Goal: Task Accomplishment & Management: Complete application form

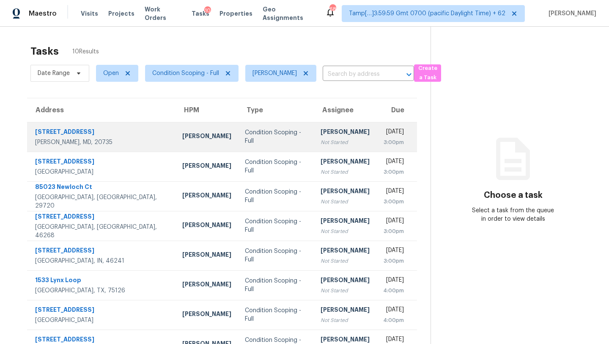
click at [323, 138] on td "Rajesh M Not Started" at bounding box center [345, 137] width 63 height 30
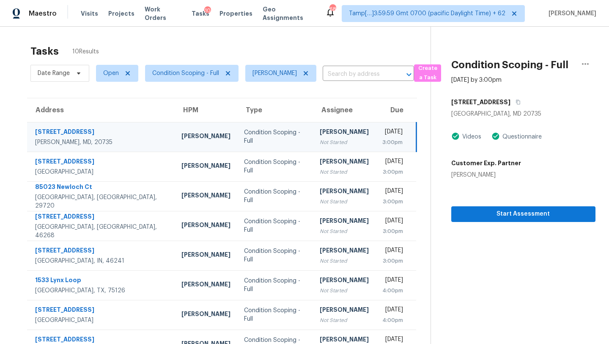
click at [323, 138] on td "Rajesh M Not Started" at bounding box center [344, 137] width 63 height 30
click at [516, 103] on icon "button" at bounding box center [518, 101] width 5 height 5
click at [332, 39] on div "Tasks 10 Results Date Range Open Condition Scoping - Full Rajesh M ​ Create a T…" at bounding box center [304, 226] width 609 height 399
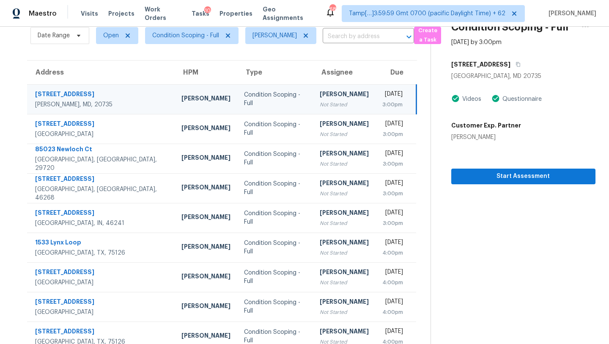
scroll to position [45, 0]
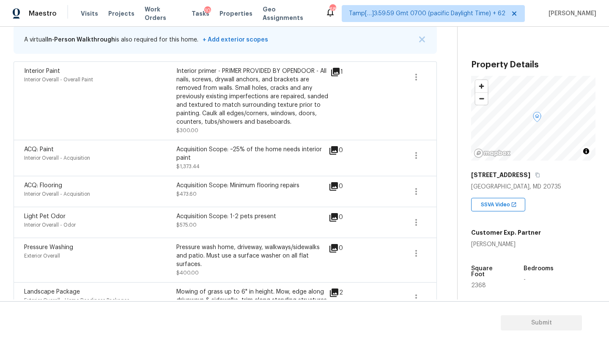
scroll to position [210, 0]
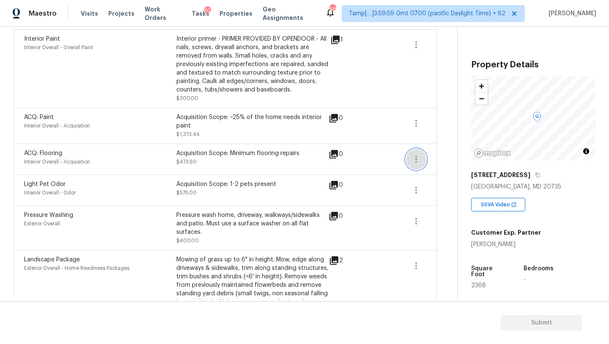
click at [412, 160] on icon "button" at bounding box center [416, 159] width 10 height 10
click at [440, 160] on div "Edit" at bounding box center [465, 158] width 66 height 8
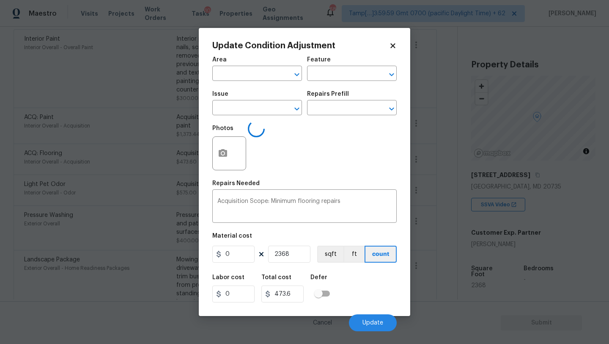
type input "Interior Overall"
type input "Acquisition"
type input "ACQ: Flooring"
type input "0.2"
click at [295, 255] on input "2368" at bounding box center [289, 253] width 42 height 17
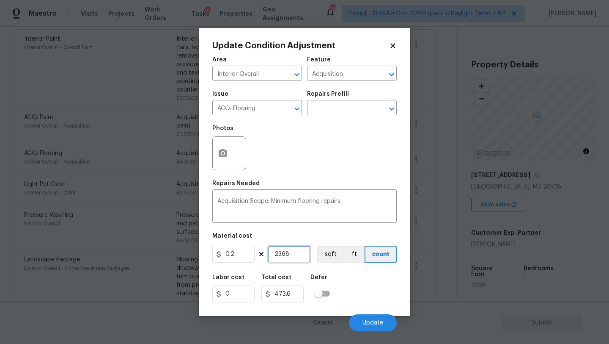
click at [295, 255] on input "2368" at bounding box center [289, 253] width 42 height 17
type input "2"
type input "0.4"
type input "28"
type input "5.6"
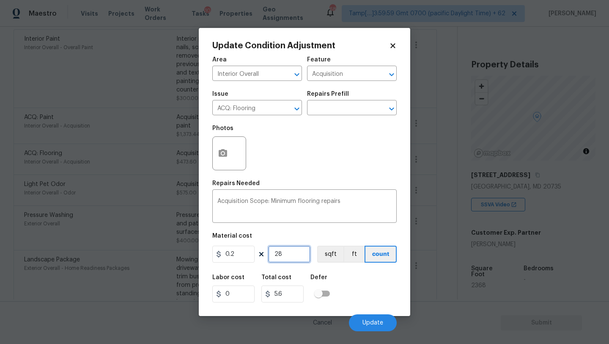
type input "280"
type input "56"
type input "2808"
type input "561.6"
type input "2808"
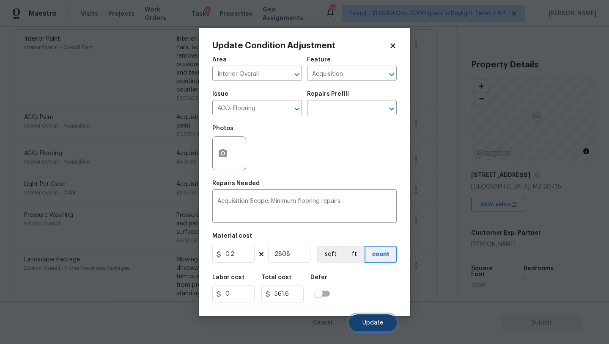
click at [363, 316] on button "Update" at bounding box center [373, 322] width 48 height 17
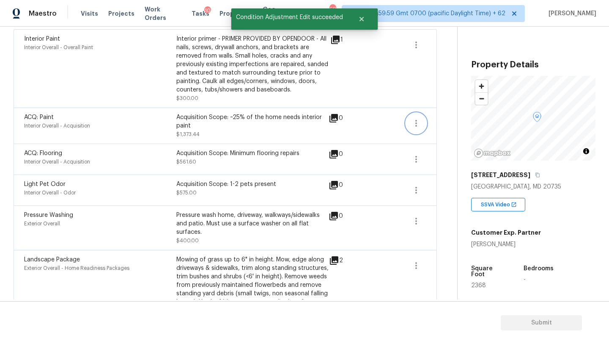
click at [413, 131] on button "button" at bounding box center [416, 123] width 20 height 20
click at [439, 131] on div "Back to tasks Condition Scoping - Full Mon, Sep 29 2025 by 3:00 pm Rajesh M In-…" at bounding box center [236, 80] width 444 height 501
click at [424, 125] on button "button" at bounding box center [416, 123] width 20 height 20
click at [437, 124] on div "Edit" at bounding box center [465, 122] width 66 height 8
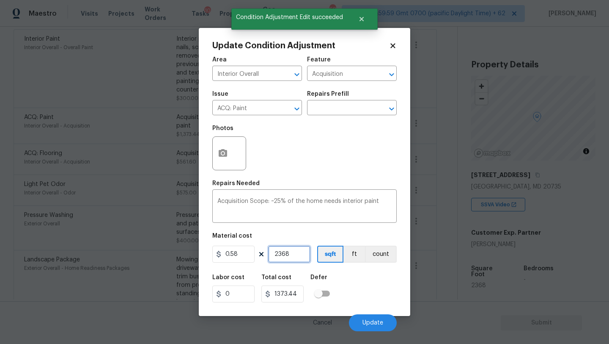
click at [289, 256] on input "2368" at bounding box center [289, 253] width 42 height 17
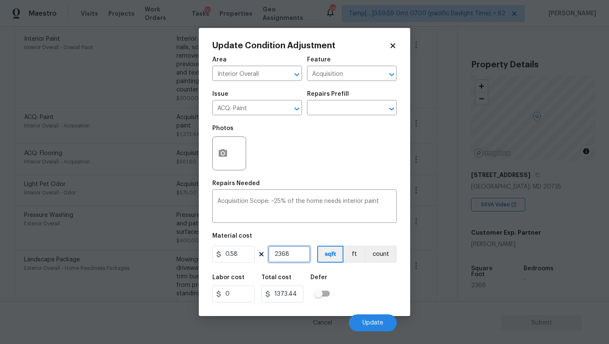
type input "2"
type input "1.16"
type input "29"
type input "16.82"
type input "2"
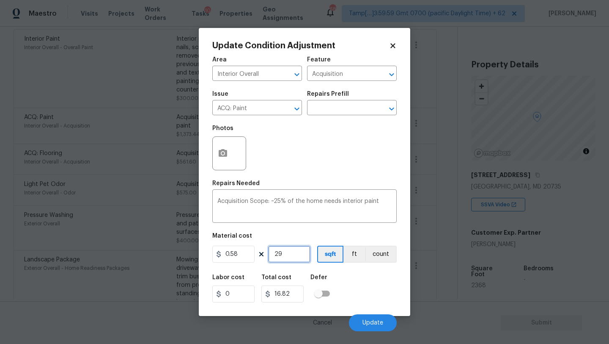
type input "1.16"
type input "28"
type input "16.24"
type input "280"
type input "162.4"
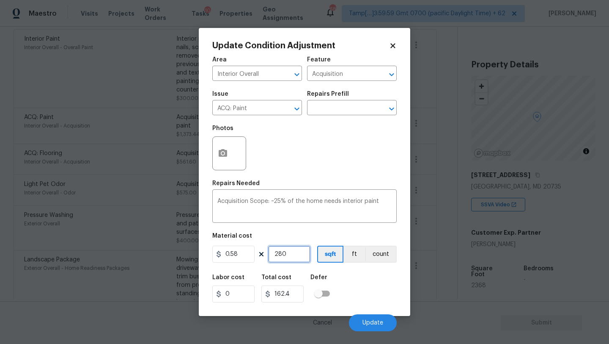
type input "2808"
type input "1628.64"
type input "2808"
click at [382, 314] on div "Cancel Update" at bounding box center [304, 319] width 184 height 24
click at [381, 319] on button "Update" at bounding box center [373, 322] width 48 height 17
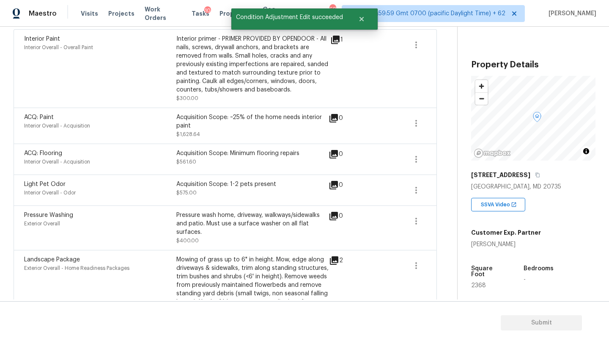
click at [275, 168] on div "Acquisition Scope: Minimum flooring repairs $561.60" at bounding box center [252, 159] width 152 height 20
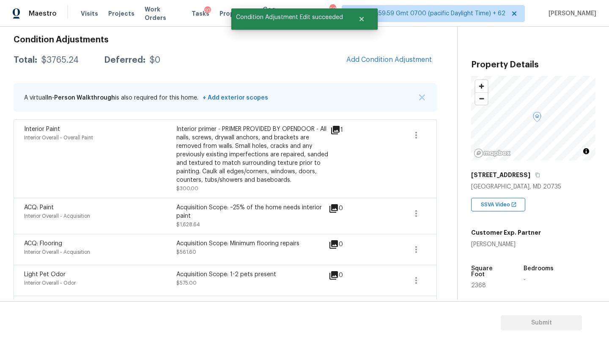
scroll to position [66, 0]
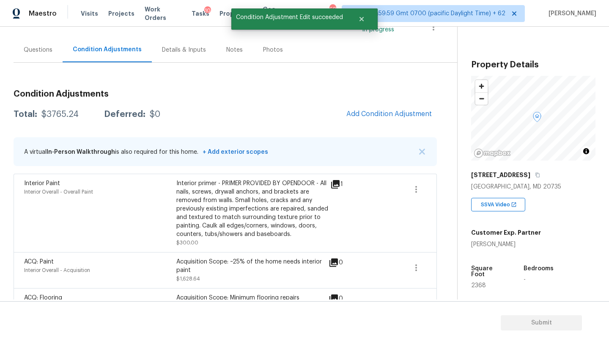
click at [42, 48] on div "Questions" at bounding box center [38, 50] width 29 height 8
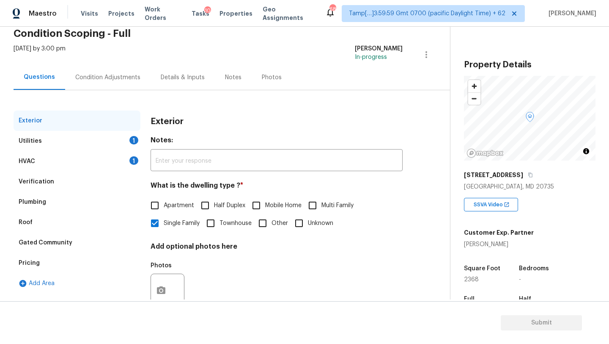
scroll to position [64, 0]
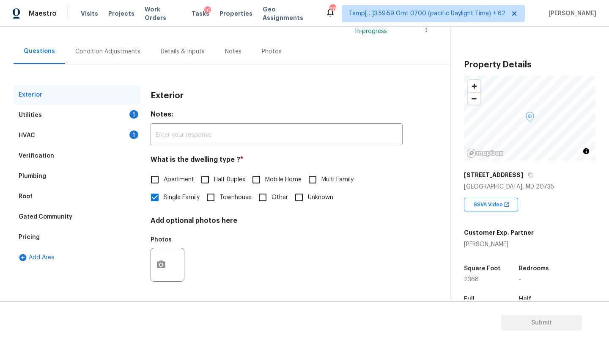
click at [41, 234] on div "Pricing" at bounding box center [77, 237] width 127 height 20
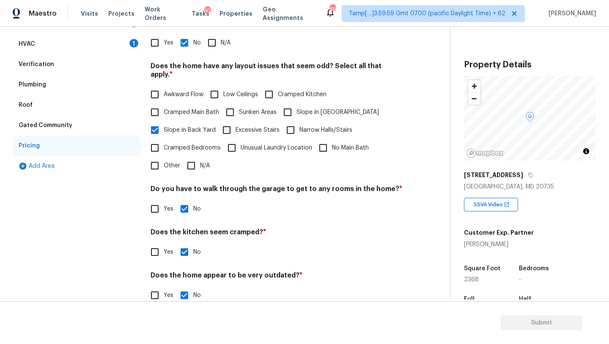
scroll to position [164, 0]
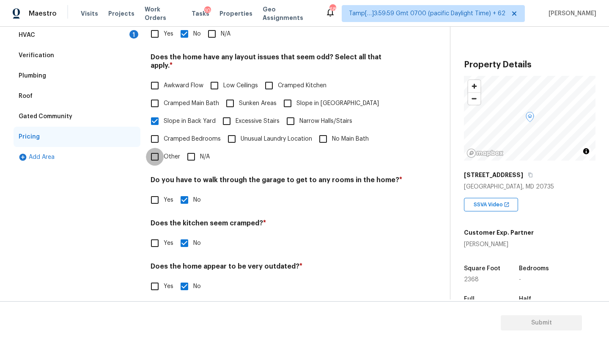
click at [157, 148] on input "Other" at bounding box center [155, 157] width 18 height 18
checkbox input "true"
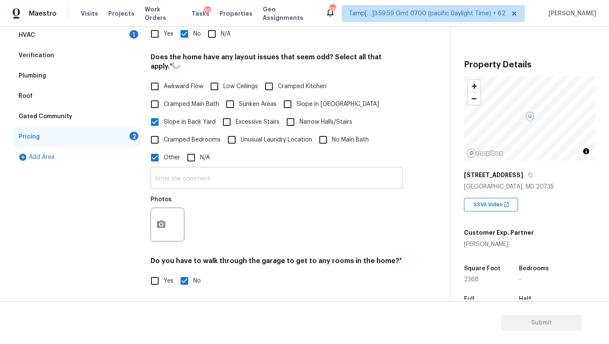
click at [176, 170] on input "text" at bounding box center [277, 179] width 252 height 20
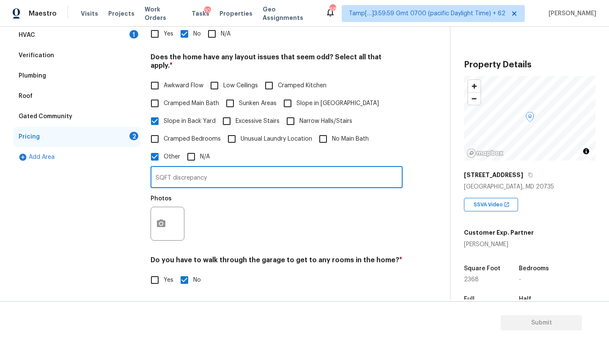
type input "SQFT discrepancy"
click at [166, 213] on button "button" at bounding box center [161, 223] width 20 height 33
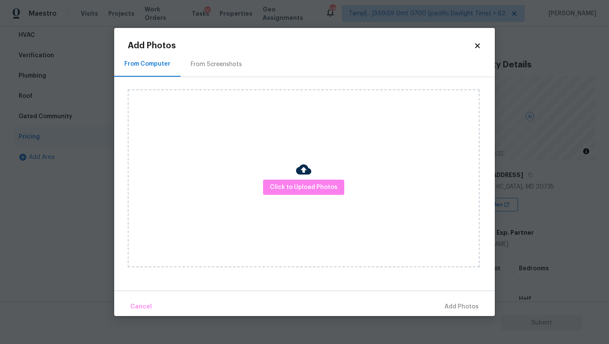
click at [310, 177] on div at bounding box center [303, 171] width 15 height 18
click at [310, 186] on span "Click to Upload Photos" at bounding box center [304, 187] width 68 height 11
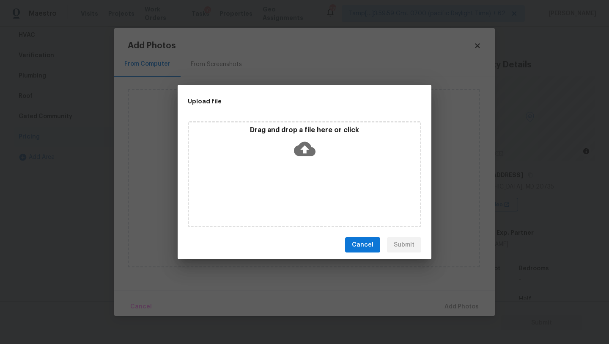
click at [310, 181] on div "Drag and drop a file here or click" at bounding box center [305, 174] width 234 height 106
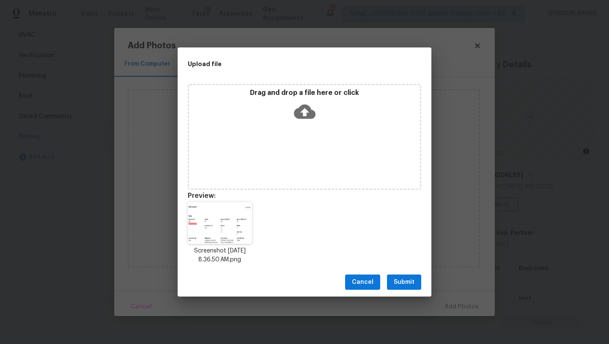
click at [404, 281] on span "Submit" at bounding box center [404, 282] width 21 height 11
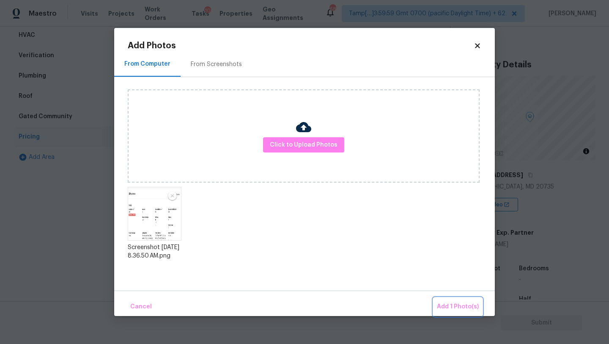
click at [460, 300] on button "Add 1 Photo(s)" at bounding box center [458, 306] width 49 height 18
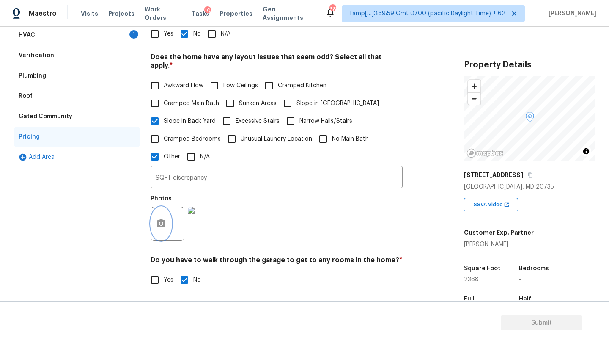
scroll to position [4, 0]
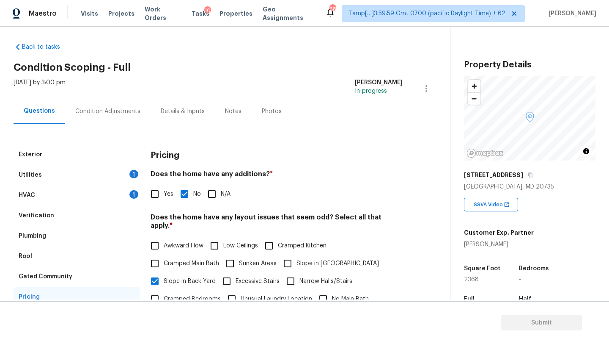
click at [73, 198] on div "HVAC 1" at bounding box center [77, 195] width 127 height 20
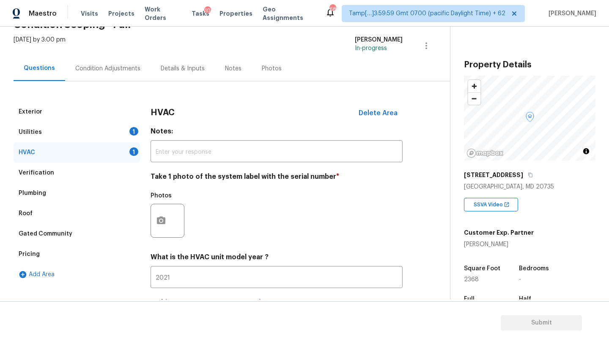
scroll to position [65, 0]
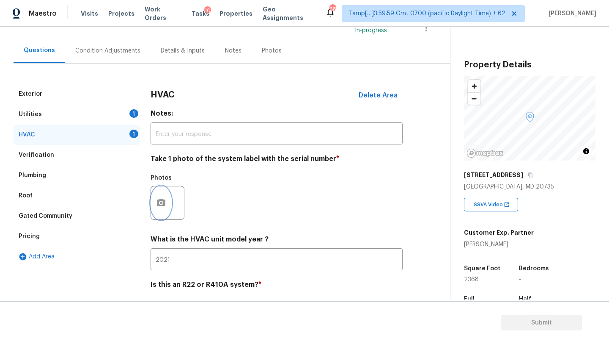
click at [168, 203] on button "button" at bounding box center [161, 202] width 20 height 33
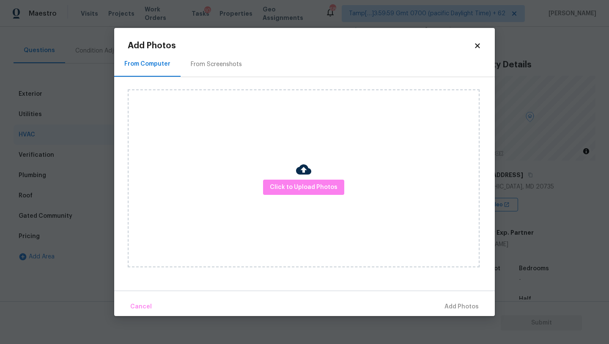
click at [212, 70] on div "From Screenshots" at bounding box center [217, 64] width 72 height 25
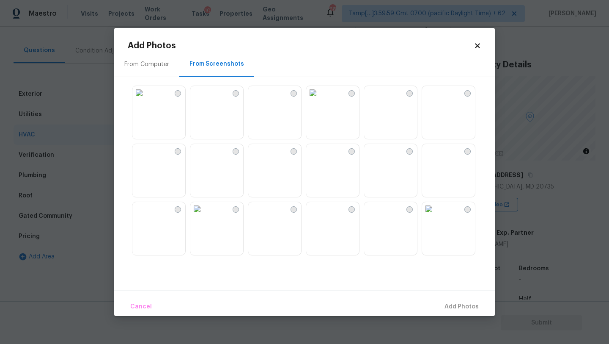
click at [320, 157] on img at bounding box center [313, 151] width 14 height 14
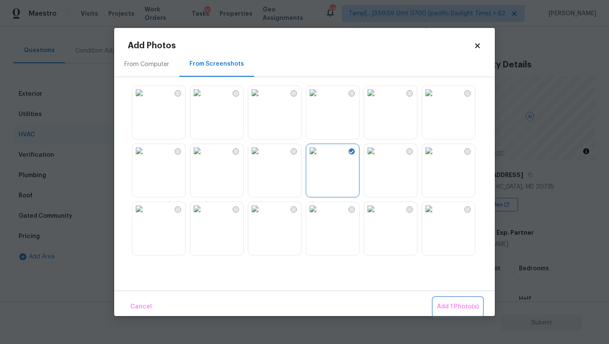
click at [459, 304] on span "Add 1 Photo(s)" at bounding box center [458, 306] width 42 height 11
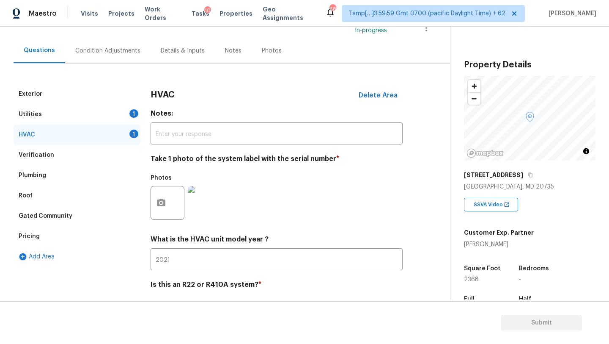
click at [78, 116] on div "Utilities 1" at bounding box center [77, 114] width 127 height 20
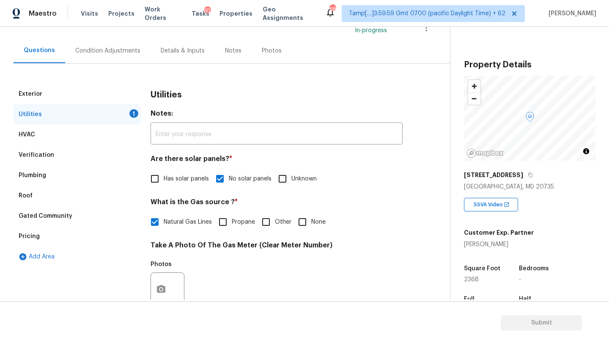
scroll to position [241, 0]
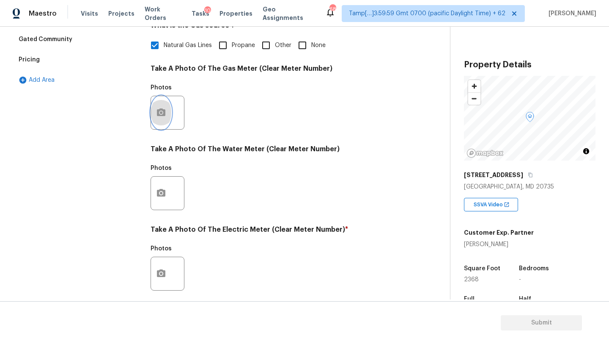
click at [164, 128] on button "button" at bounding box center [161, 112] width 20 height 33
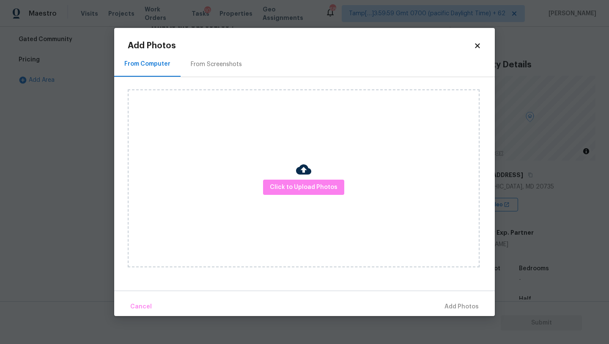
click at [237, 70] on div "From Screenshots" at bounding box center [217, 64] width 72 height 25
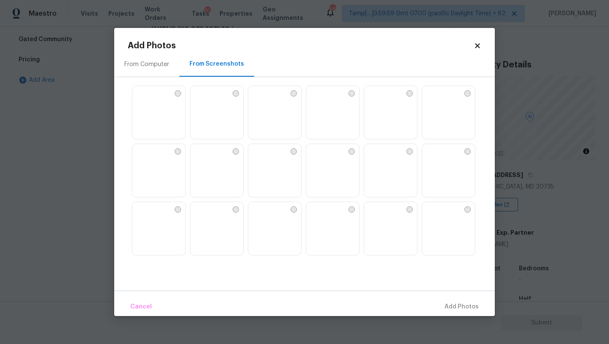
click at [332, 162] on img at bounding box center [332, 171] width 53 height 54
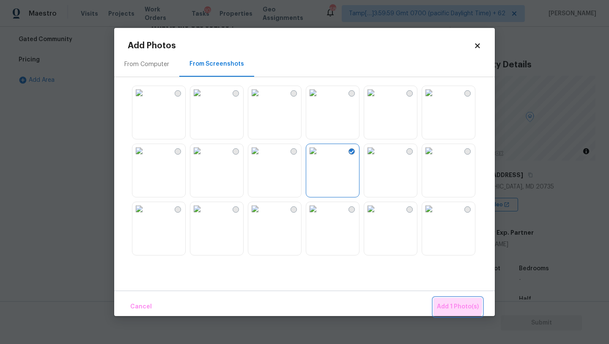
click at [452, 304] on span "Add 1 Photo(s)" at bounding box center [458, 306] width 42 height 11
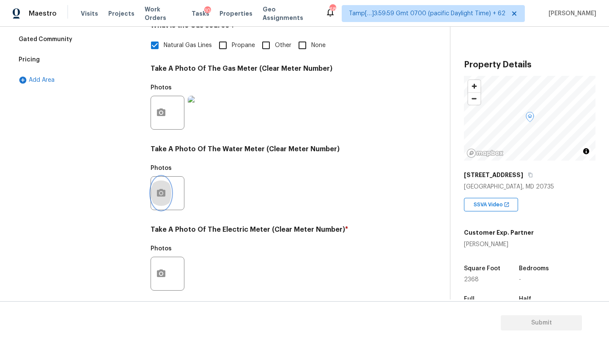
click at [154, 188] on button "button" at bounding box center [161, 192] width 20 height 33
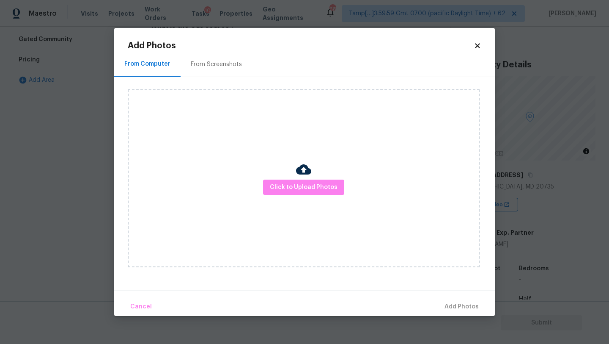
click at [215, 70] on div "From Screenshots" at bounding box center [217, 64] width 72 height 25
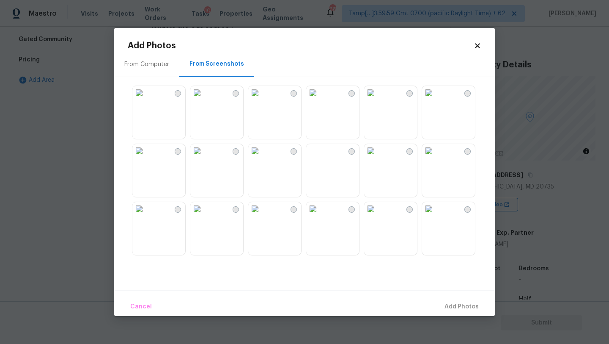
click at [320, 148] on img at bounding box center [313, 151] width 14 height 14
click at [458, 315] on button "Add 1 Photo(s)" at bounding box center [458, 306] width 49 height 18
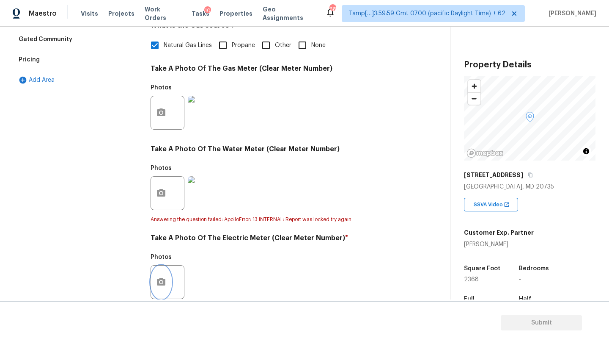
click at [165, 277] on icon "button" at bounding box center [161, 282] width 10 height 10
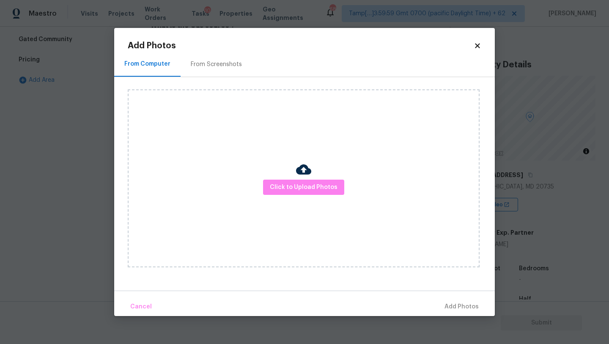
click at [227, 77] on div "From Computer From Screenshots" at bounding box center [304, 64] width 381 height 25
click at [220, 65] on div "From Screenshots" at bounding box center [216, 64] width 51 height 8
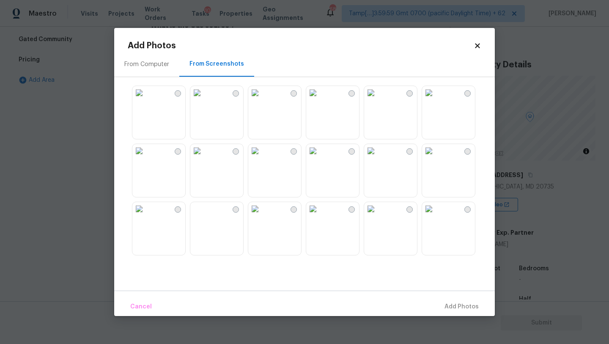
click at [320, 157] on img at bounding box center [313, 151] width 14 height 14
click at [451, 297] on div "Cancel Add 1 Photo(s)" at bounding box center [304, 302] width 381 height 25
click at [452, 300] on button "Add 1 Photo(s)" at bounding box center [458, 306] width 49 height 18
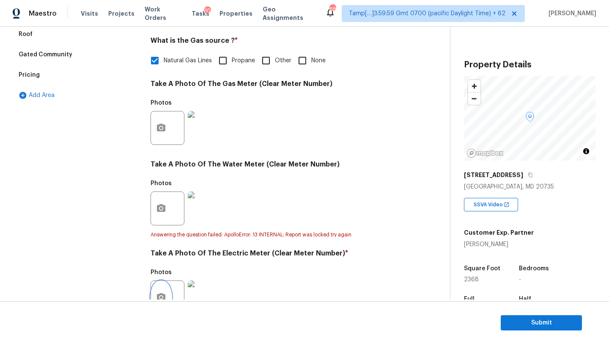
scroll to position [0, 0]
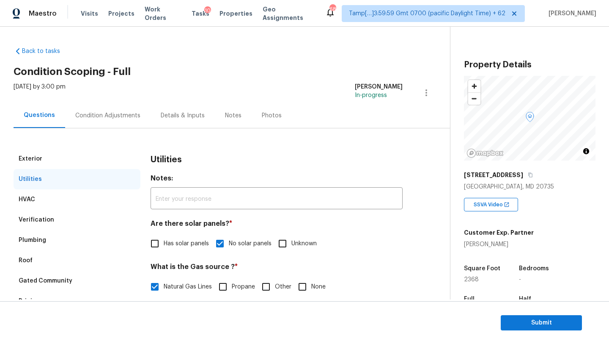
click at [107, 111] on div "Condition Adjustments" at bounding box center [107, 115] width 65 height 8
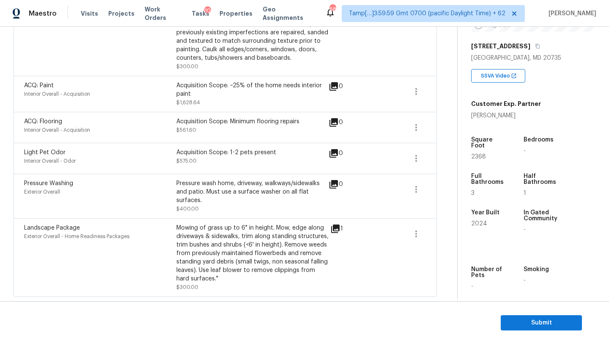
scroll to position [166, 0]
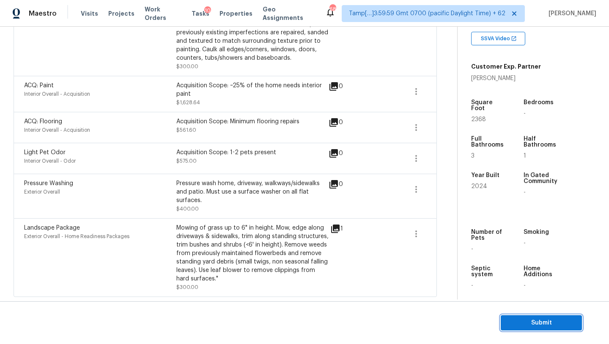
click at [525, 317] on span "Submit" at bounding box center [542, 322] width 68 height 11
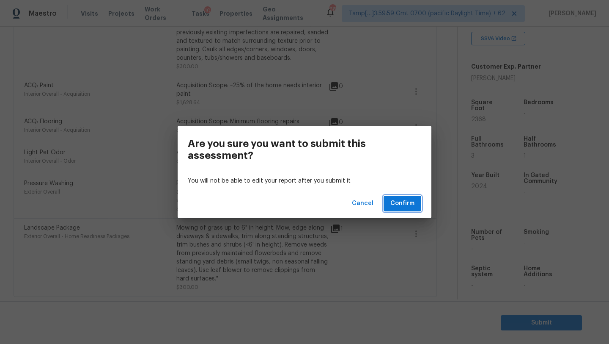
click at [403, 209] on button "Confirm" at bounding box center [403, 203] width 38 height 16
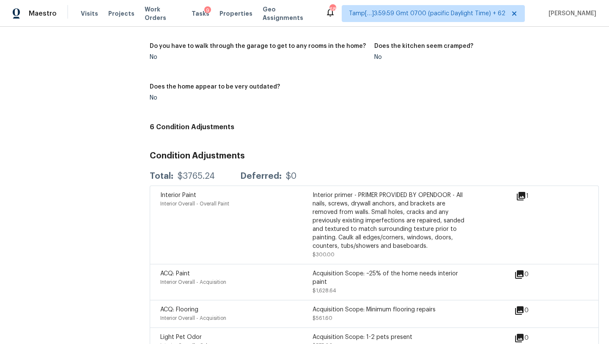
scroll to position [955, 0]
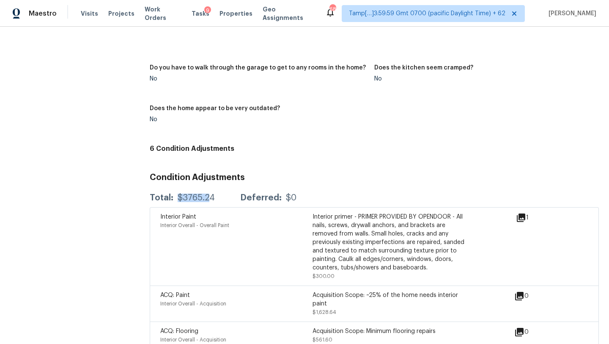
drag, startPoint x: 175, startPoint y: 192, endPoint x: 210, endPoint y: 192, distance: 34.7
click at [210, 193] on div "Total: $3765.24 Deferred: $0" at bounding box center [223, 197] width 147 height 8
drag, startPoint x: 215, startPoint y: 192, endPoint x: 176, endPoint y: 192, distance: 39.4
click at [176, 193] on div "Total: $3765.24 Deferred: $0" at bounding box center [223, 197] width 147 height 8
copy div "$3765.24"
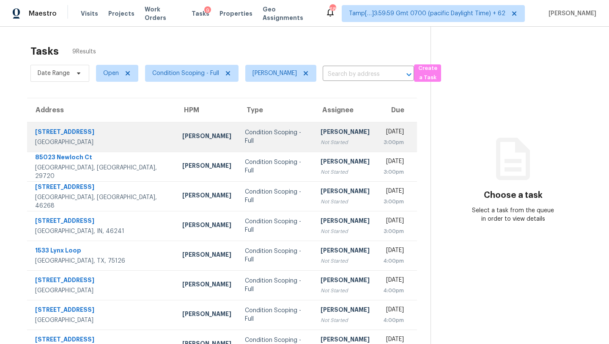
click at [377, 143] on td "Mon, Sep 29th 2025 3:00pm" at bounding box center [397, 137] width 41 height 30
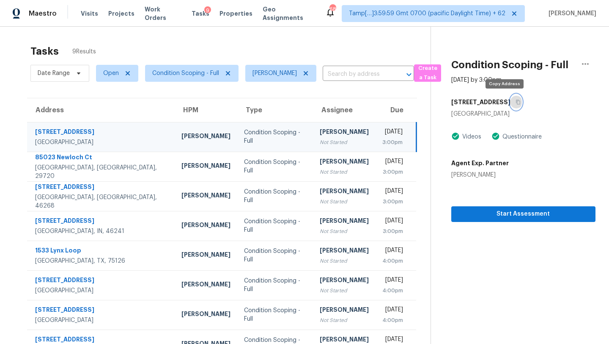
click at [511, 102] on button "button" at bounding box center [516, 101] width 11 height 15
click at [277, 48] on div "Tasks 9 Results" at bounding box center [230, 51] width 400 height 22
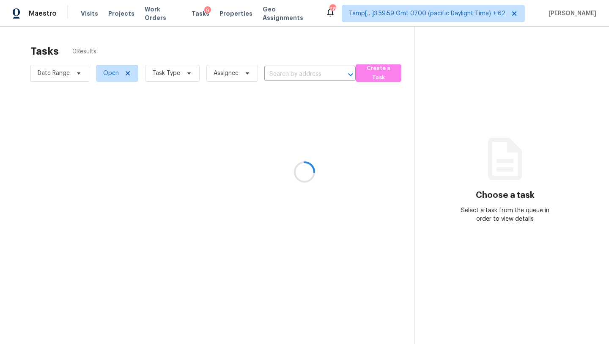
click at [313, 74] on div at bounding box center [304, 172] width 609 height 344
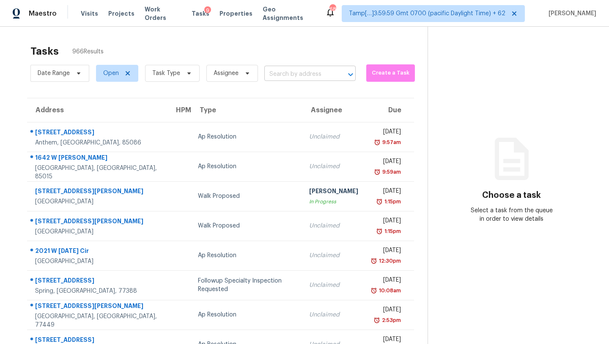
click at [281, 72] on input "text" at bounding box center [298, 74] width 68 height 13
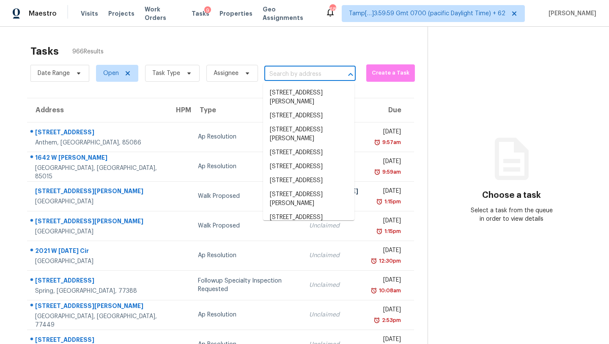
paste input "[STREET_ADDRESS]"
type input "[STREET_ADDRESS]"
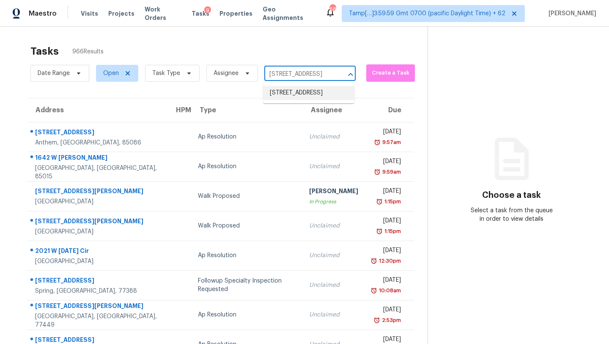
click at [291, 93] on li "[STREET_ADDRESS]" at bounding box center [308, 93] width 91 height 14
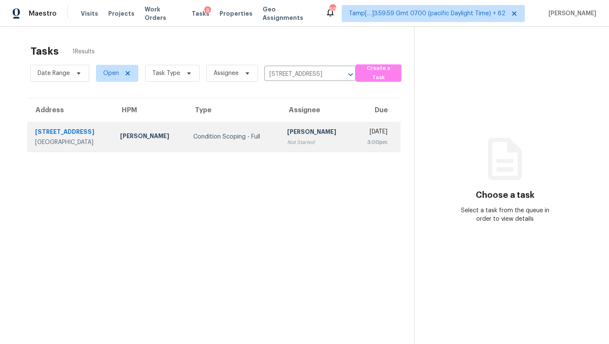
click at [360, 136] on div "[DATE]" at bounding box center [373, 132] width 27 height 11
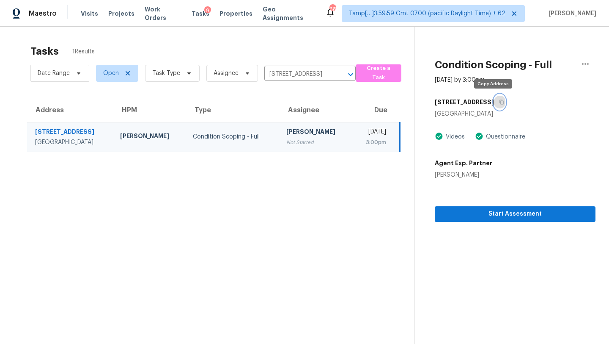
click at [496, 98] on button "button" at bounding box center [499, 101] width 11 height 15
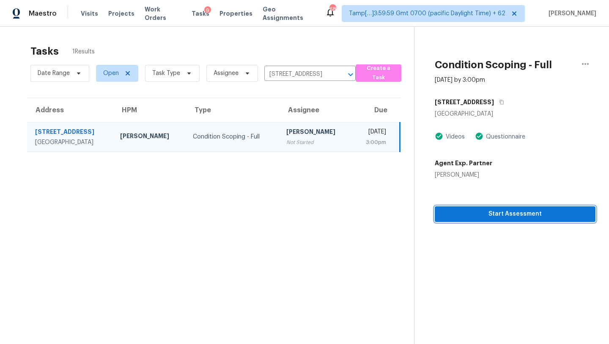
click at [487, 210] on span "Start Assessment" at bounding box center [515, 214] width 147 height 11
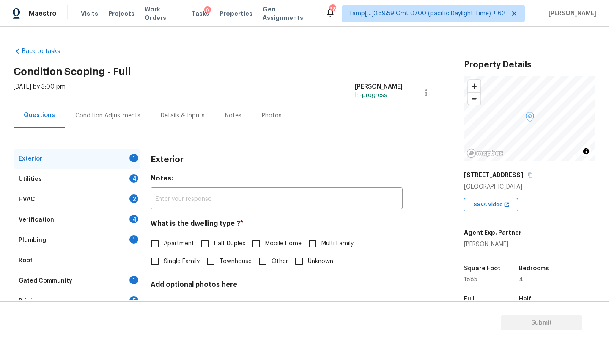
scroll to position [166, 0]
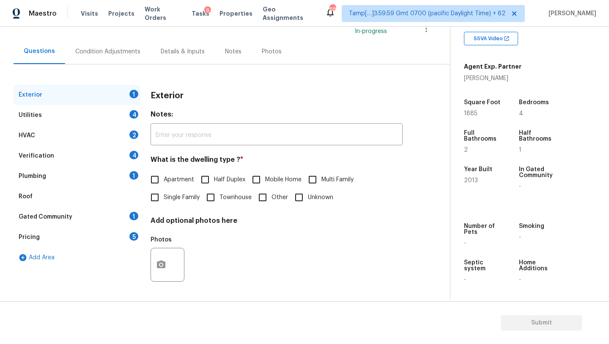
click at [115, 208] on div "Gated Community 1" at bounding box center [77, 216] width 127 height 20
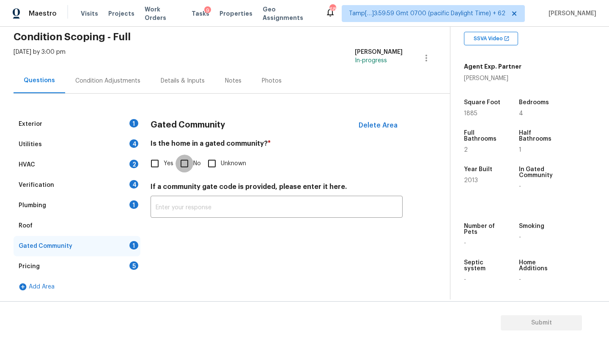
click at [185, 160] on input "No" at bounding box center [185, 163] width 18 height 18
checkbox input "true"
click at [30, 225] on div "Roof" at bounding box center [26, 225] width 14 height 8
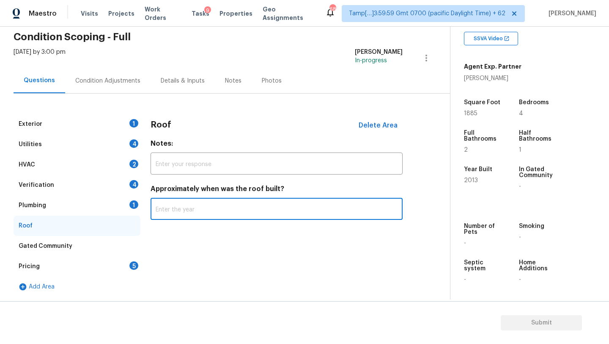
click at [155, 215] on input "text" at bounding box center [277, 210] width 252 height 20
type input "2012"
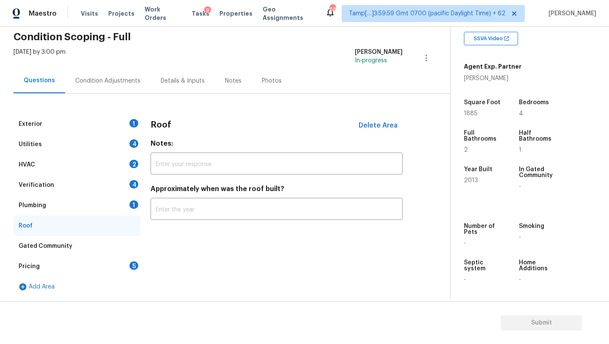
click at [340, 42] on div "Back to tasks Condition Scoping - Full Mon, Sep 29 2025 by 3:00 pm Rajesh M In-…" at bounding box center [232, 153] width 437 height 294
type input "2012"
click at [95, 197] on div "Plumbing 1" at bounding box center [77, 205] width 127 height 20
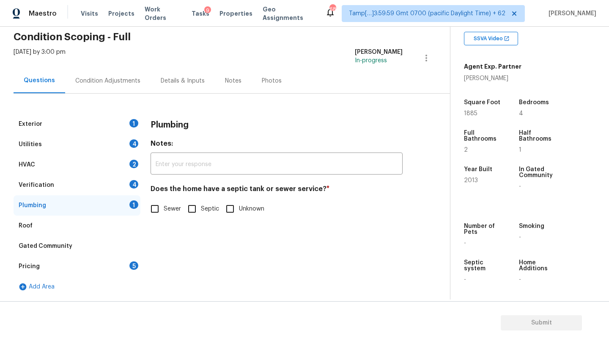
click at [173, 210] on span "Sewer" at bounding box center [172, 208] width 17 height 9
click at [164, 210] on input "Sewer" at bounding box center [155, 209] width 18 height 18
checkbox input "true"
click at [109, 185] on div "Verification 4" at bounding box center [77, 185] width 127 height 20
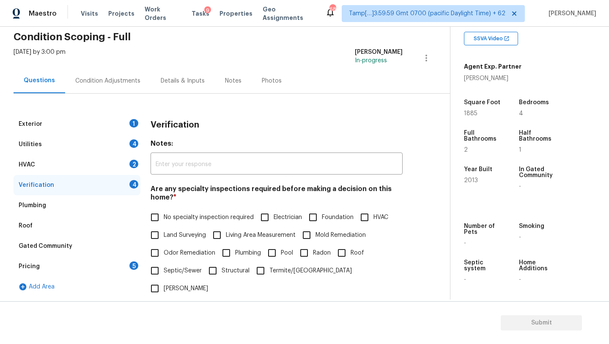
click at [157, 222] on input "No specialty inspection required" at bounding box center [155, 217] width 18 height 18
checkbox input "true"
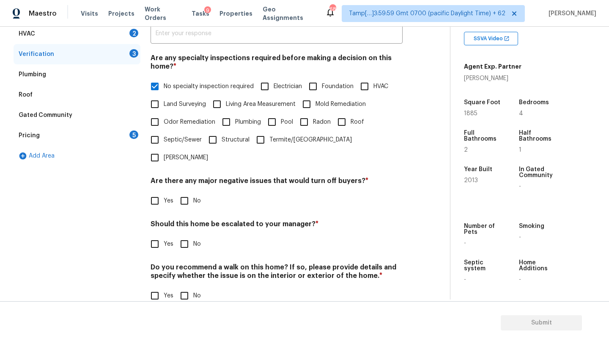
click at [190, 192] on input "No" at bounding box center [185, 201] width 18 height 18
checkbox input "true"
click at [190, 235] on input "No" at bounding box center [185, 244] width 18 height 18
checkbox input "true"
click at [190, 287] on input "No" at bounding box center [185, 296] width 18 height 18
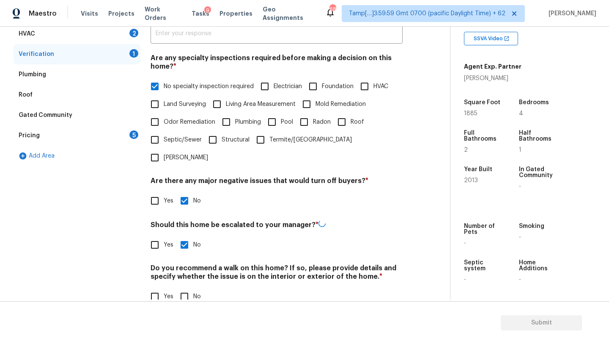
checkbox input "true"
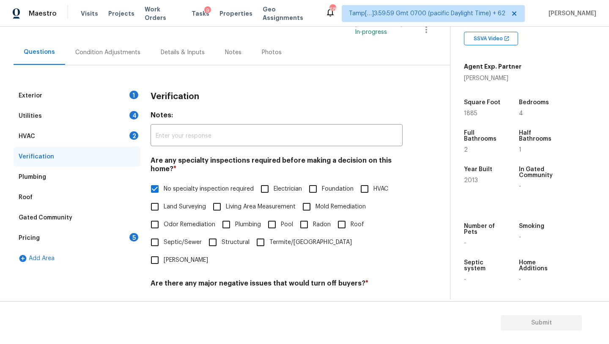
click at [47, 135] on div "HVAC 2" at bounding box center [77, 136] width 127 height 20
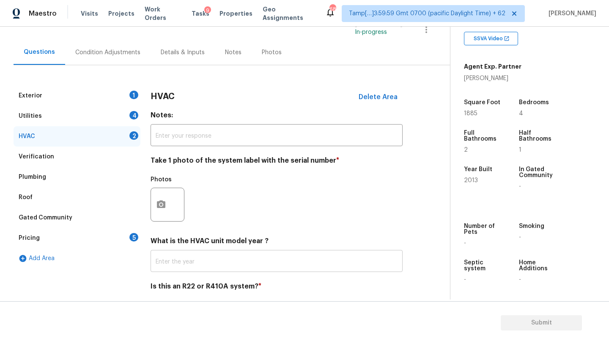
click at [181, 264] on input "text" at bounding box center [277, 262] width 252 height 20
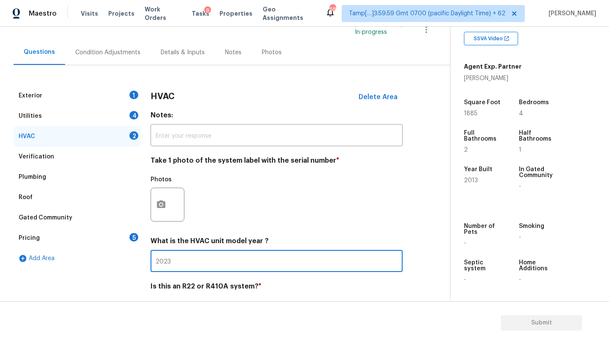
scroll to position [92, 0]
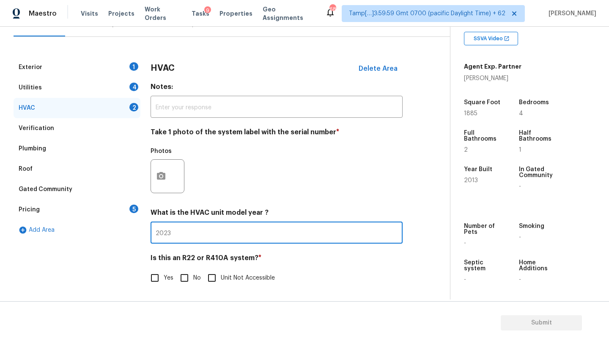
type input "2023"
click at [184, 275] on input "No" at bounding box center [185, 278] width 18 height 18
checkbox input "true"
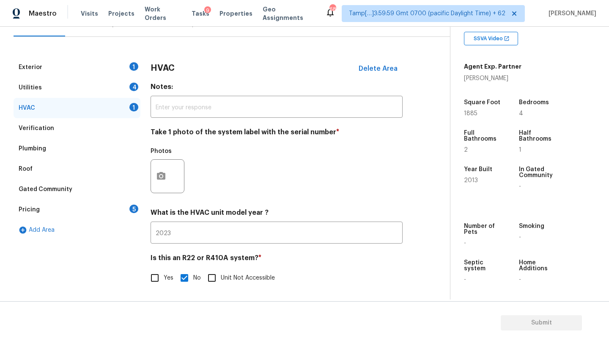
click at [93, 88] on div "Utilities 4" at bounding box center [77, 87] width 127 height 20
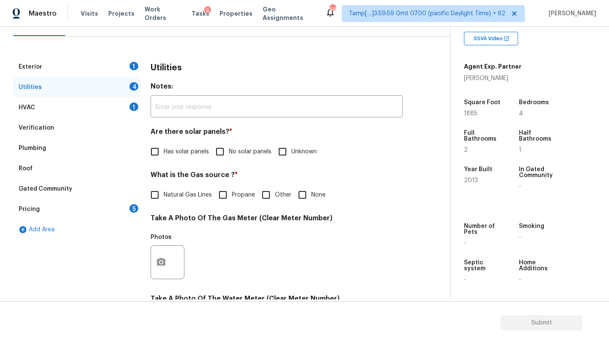
click at [232, 157] on label "No solar panels" at bounding box center [241, 152] width 61 height 18
click at [229, 157] on input "No solar panels" at bounding box center [220, 152] width 18 height 18
checkbox input "true"
click at [176, 204] on div "Utilities Notes: ​ Are there solar panels? * Has solar panels No solar panels U…" at bounding box center [277, 277] width 252 height 441
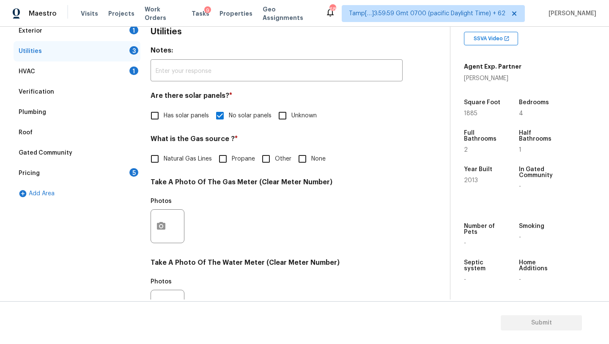
click at [176, 168] on div "Utilities Notes: ​ Are there solar panels? * Has solar panels No solar panels U…" at bounding box center [277, 241] width 252 height 441
click at [182, 148] on div "What is the Gas source ? * Natural Gas Lines Propane Other None" at bounding box center [277, 151] width 252 height 33
click at [183, 157] on span "Natural Gas Lines" at bounding box center [188, 158] width 48 height 9
click at [164, 157] on input "Natural Gas Lines" at bounding box center [155, 159] width 18 height 18
checkbox input "true"
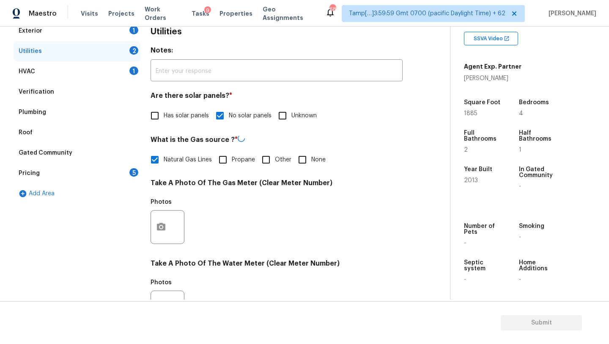
scroll to position [293, 0]
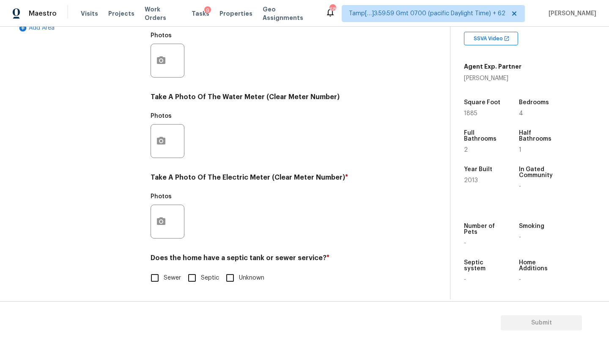
click at [160, 270] on input "Sewer" at bounding box center [155, 278] width 18 height 18
checkbox input "true"
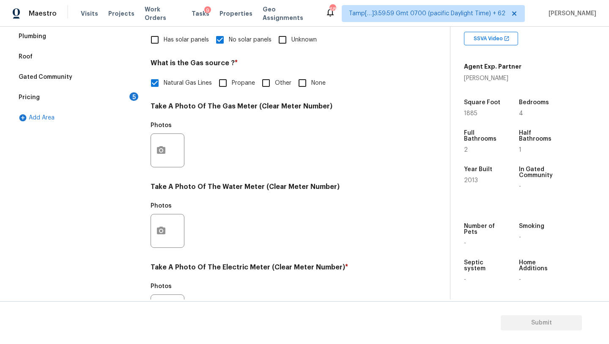
scroll to position [52, 0]
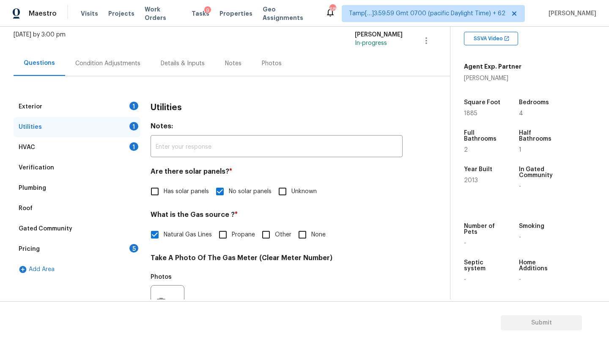
click at [84, 105] on div "Exterior 1" at bounding box center [77, 106] width 127 height 20
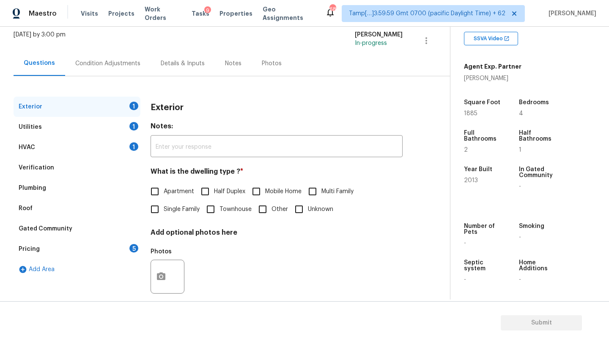
click at [172, 215] on label "Single Family" at bounding box center [173, 209] width 54 height 18
click at [164, 215] on input "Single Family" at bounding box center [155, 209] width 18 height 18
checkbox input "true"
click at [127, 241] on div "Pricing 5" at bounding box center [77, 249] width 127 height 20
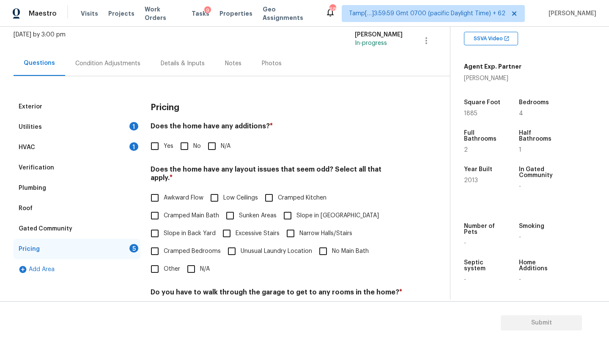
click at [187, 140] on input "No" at bounding box center [185, 146] width 18 height 18
checkbox input "true"
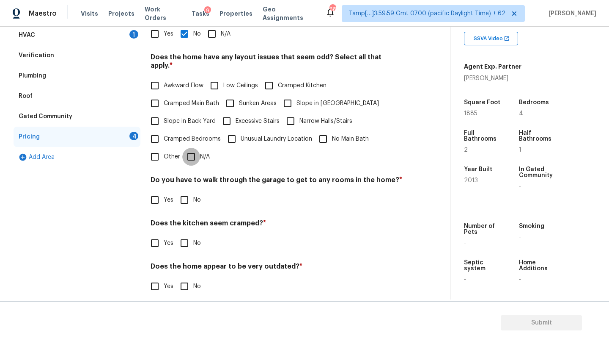
click at [188, 148] on input "N/A" at bounding box center [191, 157] width 18 height 18
checkbox input "true"
click at [188, 194] on input "No" at bounding box center [185, 201] width 18 height 18
checkbox input "true"
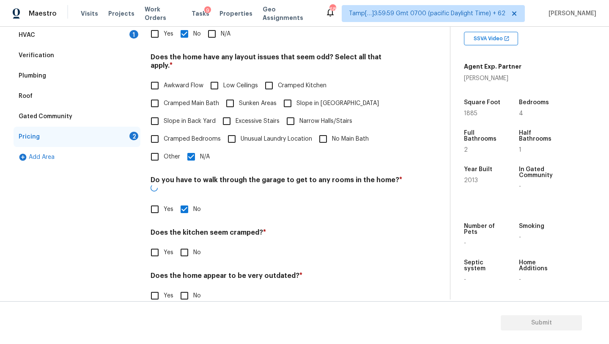
click at [188, 243] on input "No" at bounding box center [185, 252] width 18 height 18
checkbox input "true"
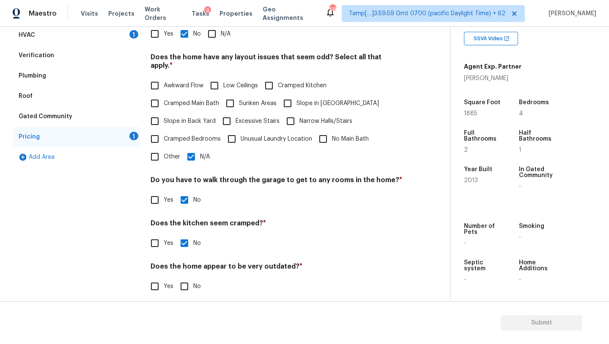
click at [188, 268] on div "Does the home appear to be very outdated? * Yes No" at bounding box center [277, 278] width 252 height 33
click at [188, 281] on input "No" at bounding box center [185, 286] width 18 height 18
checkbox input "true"
click at [374, 32] on div "Yes No N/A" at bounding box center [277, 34] width 252 height 18
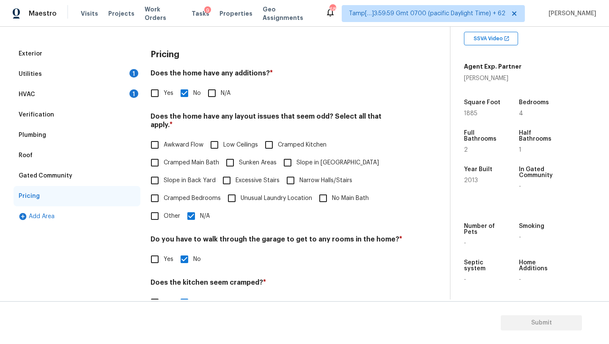
scroll to position [88, 0]
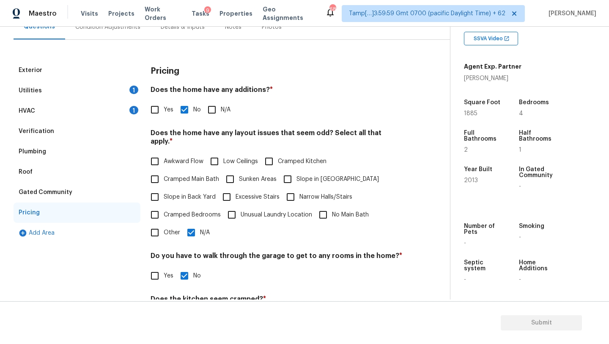
click at [102, 33] on div "Condition Adjustments" at bounding box center [107, 26] width 85 height 25
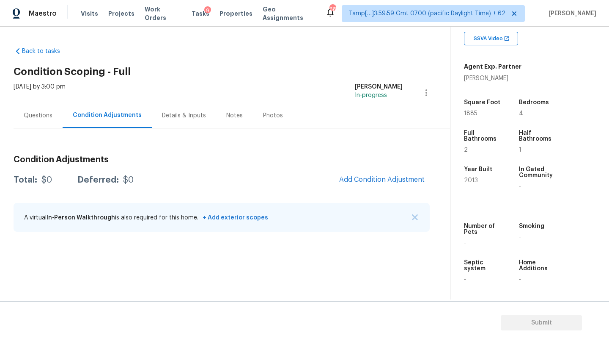
click at [314, 65] on div "Back to tasks Condition Scoping - Full Mon, Sep 29 2025 by 3:00 pm Rajesh M In-…" at bounding box center [232, 140] width 437 height 201
click at [379, 44] on div "Back to tasks Condition Scoping - Full Mon, Sep 29 2025 by 3:00 pm Rajesh M In-…" at bounding box center [232, 140] width 437 height 201
click at [368, 178] on span "Add Condition Adjustment" at bounding box center [381, 180] width 85 height 8
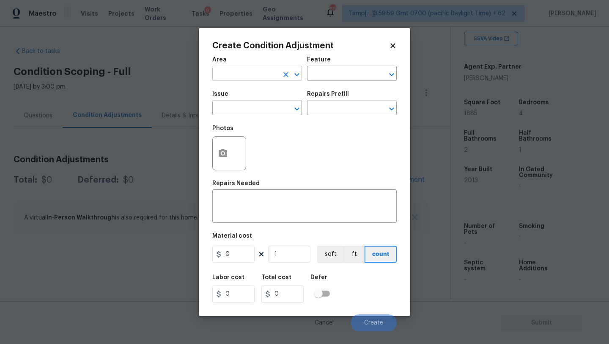
click at [253, 74] on input "text" at bounding box center [245, 74] width 66 height 13
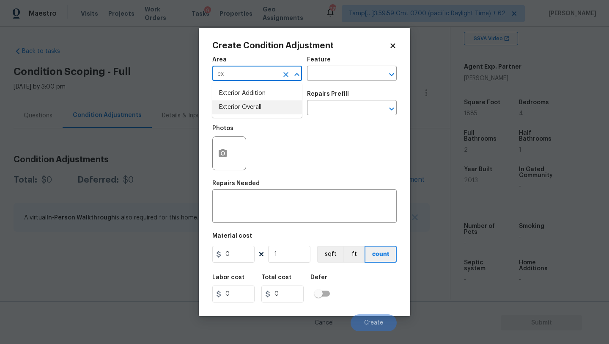
click at [250, 109] on li "Exterior Overall" at bounding box center [257, 107] width 90 height 14
type input "Exterior Overall"
click at [319, 74] on input "text" at bounding box center [340, 74] width 66 height 13
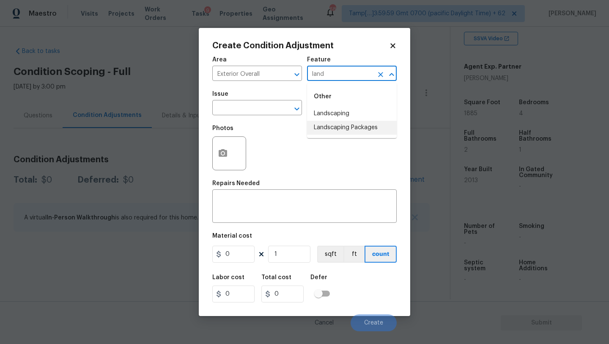
click at [321, 128] on li "Landscaping Packages" at bounding box center [352, 128] width 90 height 14
type input "Landscaping Packages"
click at [252, 112] on input "text" at bounding box center [245, 108] width 66 height 13
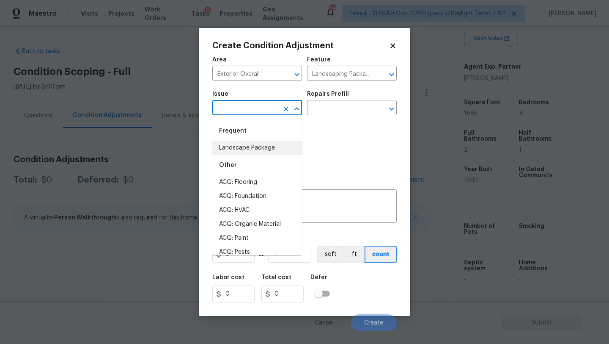
click at [253, 151] on li "Landscape Package" at bounding box center [257, 148] width 90 height 14
type input "Landscape Package"
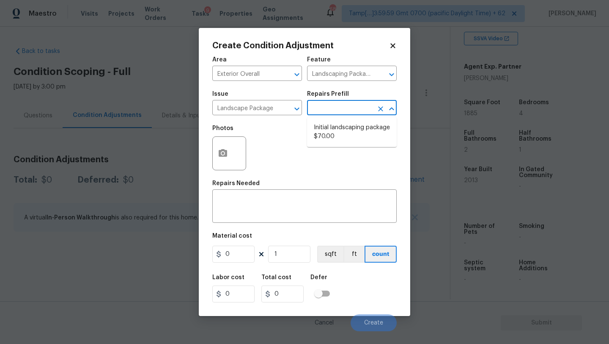
click at [350, 110] on input "text" at bounding box center [340, 108] width 66 height 13
click at [337, 136] on li "Initial landscaping package $70.00" at bounding box center [352, 132] width 90 height 23
type input "Home Readiness Packages"
type textarea "Mowing of grass up to 6" in height. Mow, edge along driveways & sidewalks, trim…"
type input "70"
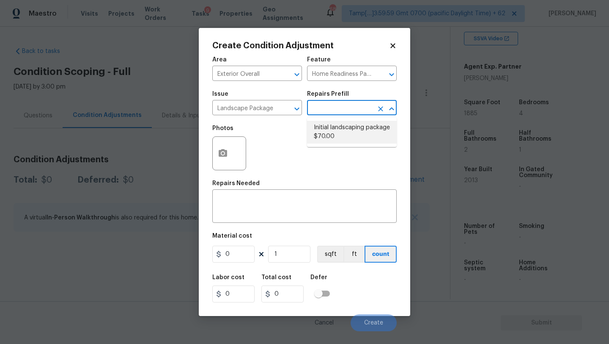
type input "70"
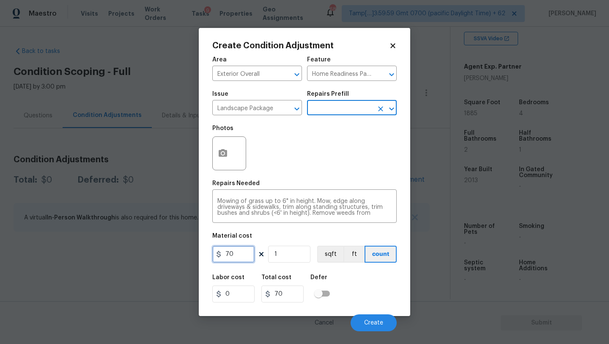
click at [233, 254] on input "70" at bounding box center [233, 253] width 42 height 17
type input "300"
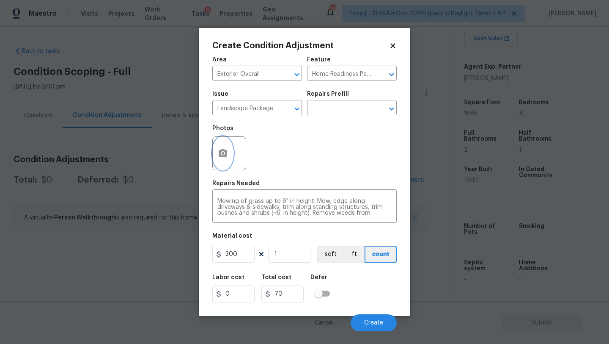
type input "300"
click at [218, 158] on icon "button" at bounding box center [223, 153] width 10 height 10
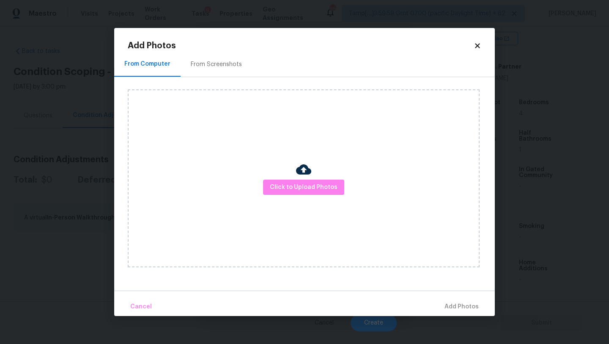
click at [215, 57] on div "From Screenshots" at bounding box center [217, 64] width 72 height 25
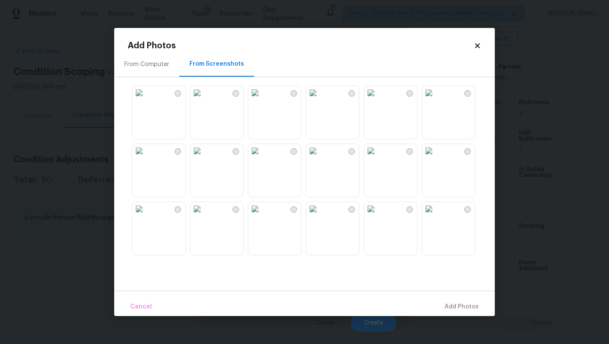
click at [262, 157] on img at bounding box center [255, 151] width 14 height 14
click at [262, 215] on img at bounding box center [255, 209] width 14 height 14
click at [378, 157] on img at bounding box center [371, 151] width 14 height 14
click at [479, 305] on button "Add 2 Photo(s)" at bounding box center [457, 306] width 50 height 18
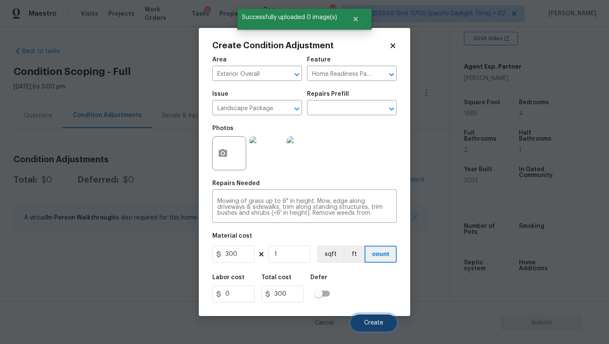
click at [380, 319] on button "Create" at bounding box center [374, 322] width 46 height 17
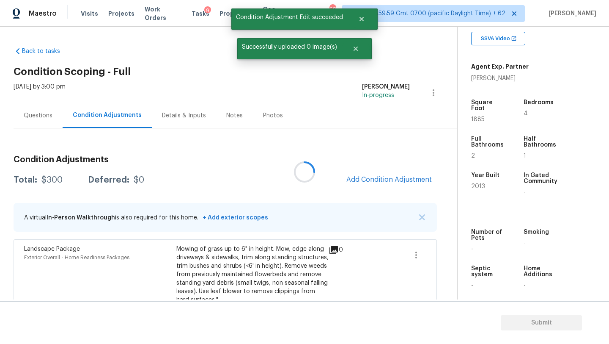
click at [377, 181] on div at bounding box center [304, 172] width 609 height 344
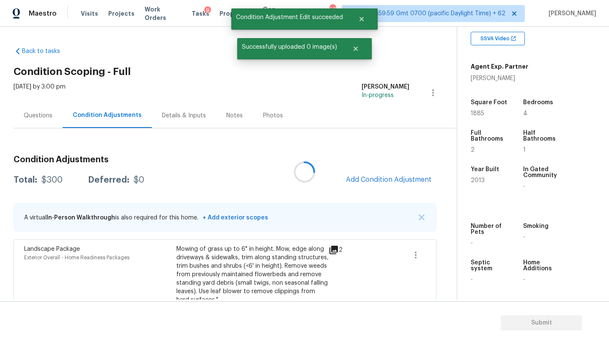
click at [377, 181] on div at bounding box center [304, 172] width 609 height 344
click at [377, 181] on span "Add Condition Adjustment" at bounding box center [388, 180] width 85 height 8
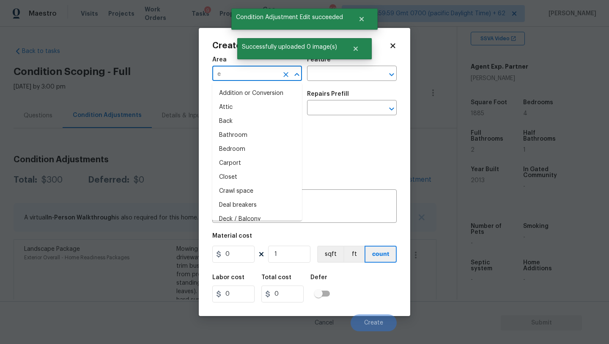
click at [230, 75] on input "e" at bounding box center [245, 74] width 66 height 13
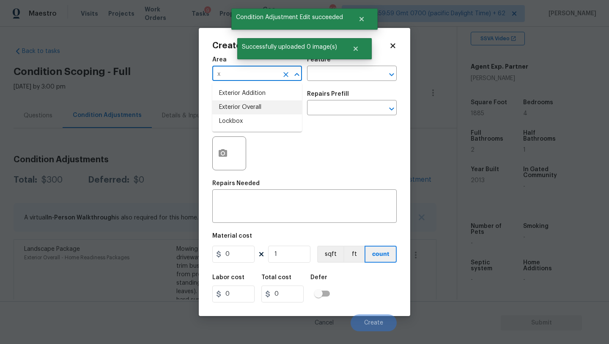
drag, startPoint x: 242, startPoint y: 96, endPoint x: 244, endPoint y: 103, distance: 6.8
click at [244, 105] on ul "Exterior Addition Exterior Overall Lockbox" at bounding box center [257, 107] width 90 height 49
click at [244, 103] on li "Exterior Overall" at bounding box center [257, 107] width 90 height 14
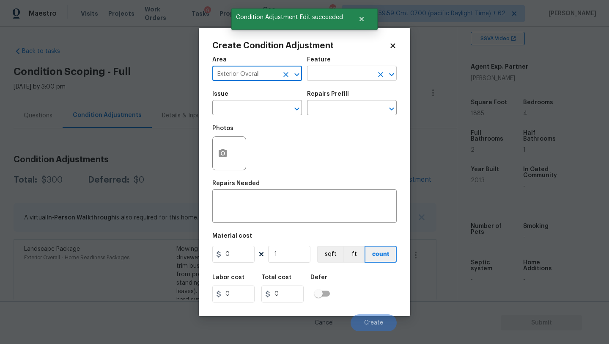
type input "Exterior Overall"
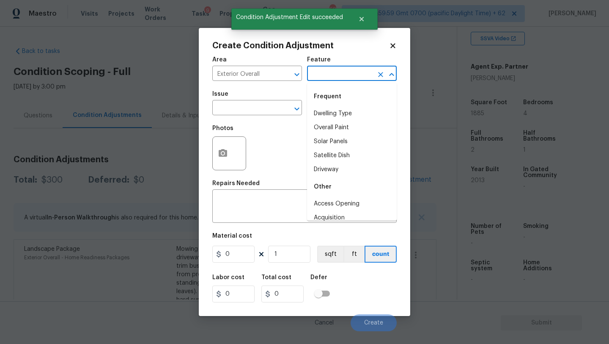
click at [322, 78] on input "text" at bounding box center [340, 74] width 66 height 13
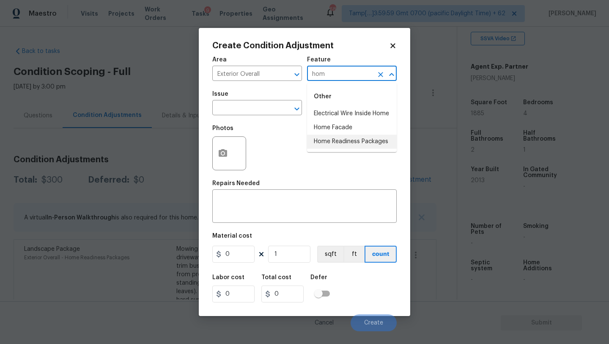
click at [318, 143] on li "Home Readiness Packages" at bounding box center [352, 142] width 90 height 14
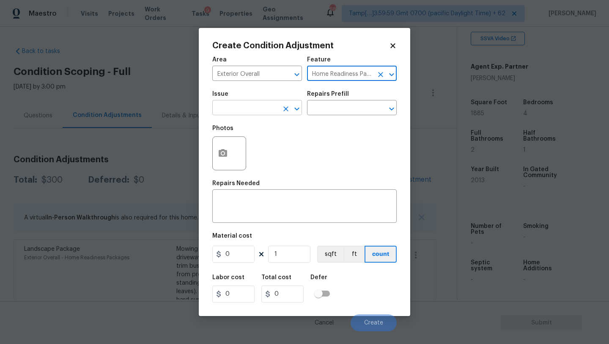
type input "Home Readiness Packages"
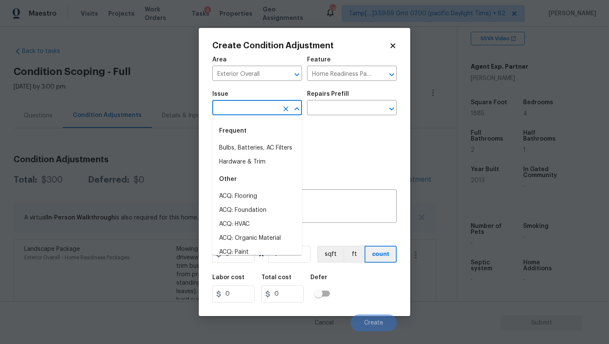
click at [252, 111] on input "text" at bounding box center [245, 108] width 66 height 13
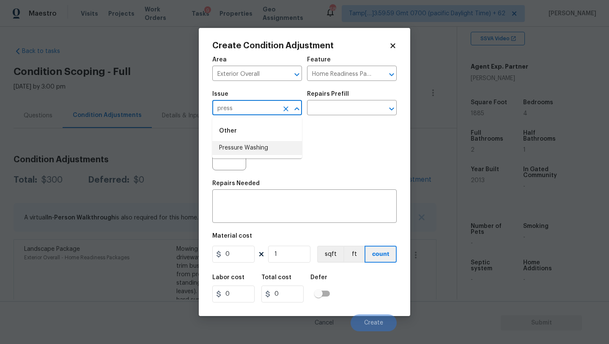
click at [256, 145] on li "Pressure Washing" at bounding box center [257, 148] width 90 height 14
type input "Pressure Washing"
click at [256, 204] on textarea at bounding box center [304, 207] width 174 height 18
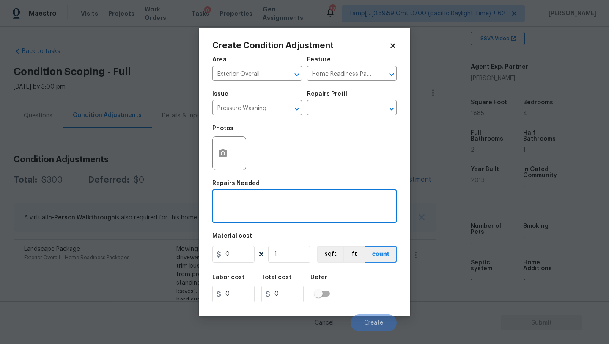
click at [285, 211] on textarea at bounding box center [304, 207] width 174 height 18
paste textarea "Pressure wash home, driveway, walkways/sidewalks and patio. Must use a surface …"
type textarea "Pressure wash home, driveway, walkways/sidewalks and patio. Must use a surface …"
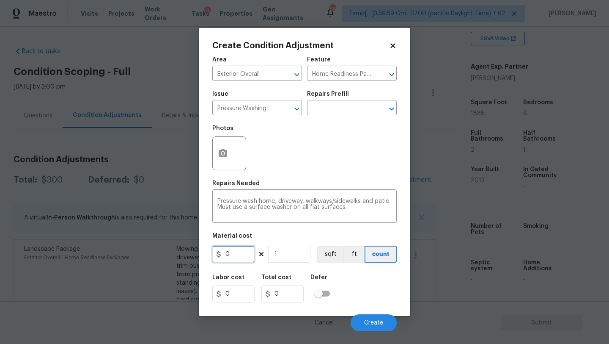
click at [237, 253] on input "0" at bounding box center [233, 253] width 42 height 17
type input "400"
click at [361, 325] on button "Create" at bounding box center [374, 322] width 46 height 17
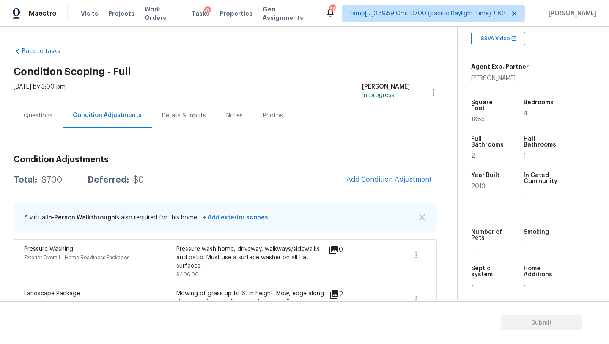
click at [38, 120] on div "Questions" at bounding box center [38, 115] width 49 height 25
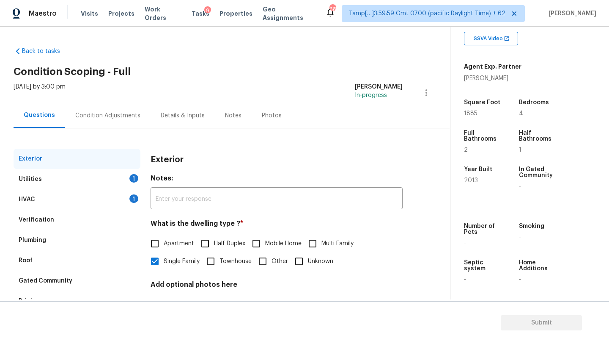
click at [58, 215] on div "Verification" at bounding box center [77, 219] width 127 height 20
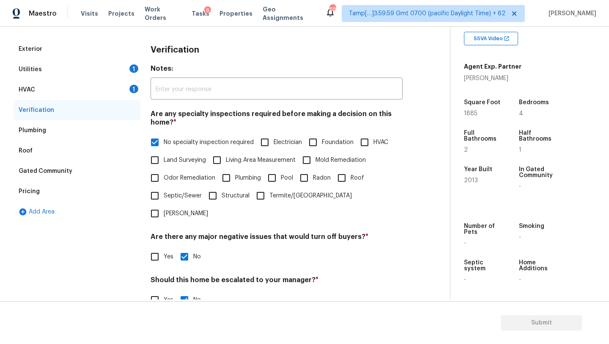
click at [99, 85] on div "HVAC 1" at bounding box center [77, 90] width 127 height 20
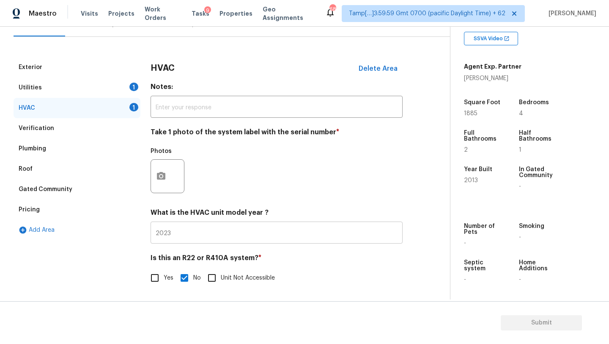
click at [219, 235] on input "2023" at bounding box center [277, 233] width 252 height 20
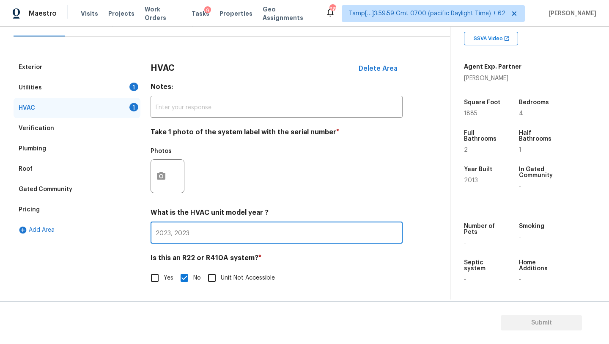
type input "2023, 2023"
click at [144, 172] on div "Exterior Utilities 1 HVAC 1 Verification Plumbing Roof Gated Community Pricing …" at bounding box center [222, 176] width 416 height 239
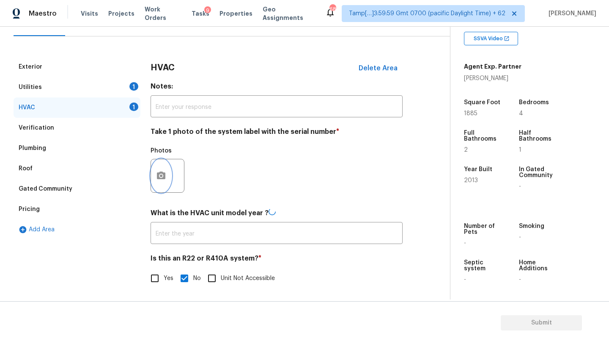
type input "2023, 2023"
click at [160, 175] on circle "button" at bounding box center [161, 175] width 3 height 3
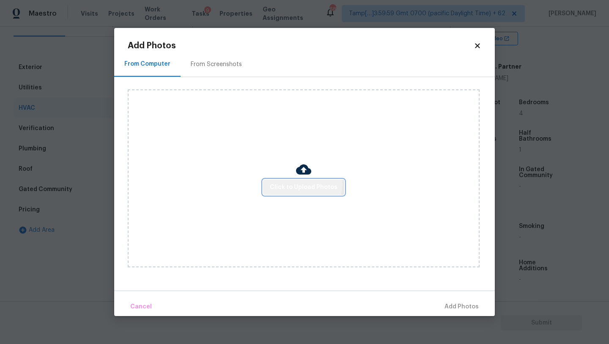
click at [294, 184] on span "Click to Upload Photos" at bounding box center [304, 187] width 68 height 11
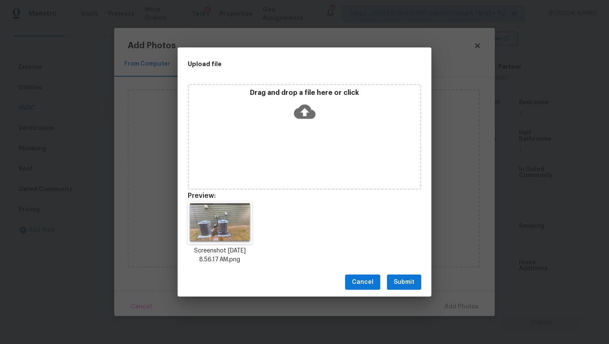
click at [406, 286] on span "Submit" at bounding box center [404, 282] width 21 height 11
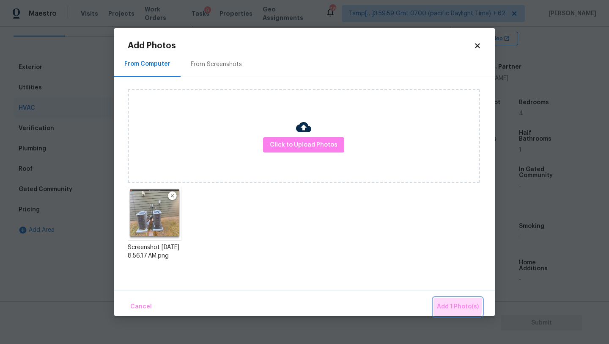
click at [443, 304] on span "Add 1 Photo(s)" at bounding box center [458, 306] width 42 height 11
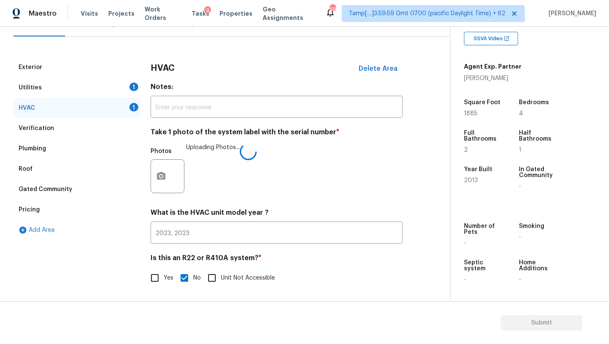
click at [28, 77] on div "Utilities 1" at bounding box center [77, 87] width 127 height 20
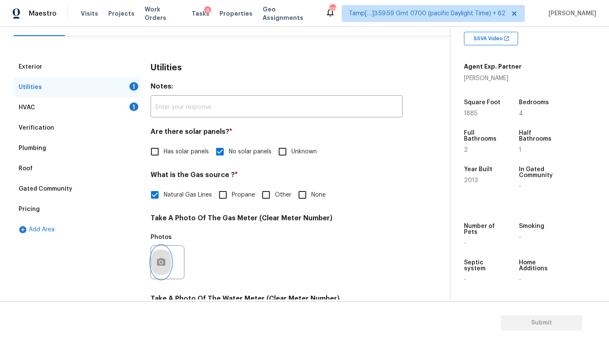
click at [159, 258] on icon "button" at bounding box center [161, 262] width 10 height 10
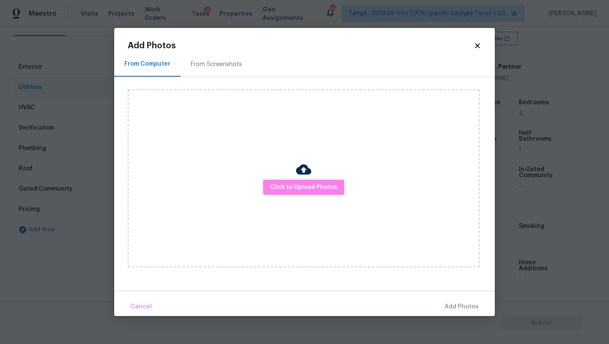
click at [294, 178] on div "Click to Upload Photos" at bounding box center [304, 178] width 352 height 178
click at [328, 187] on span "Click to Upload Photos" at bounding box center [304, 187] width 68 height 11
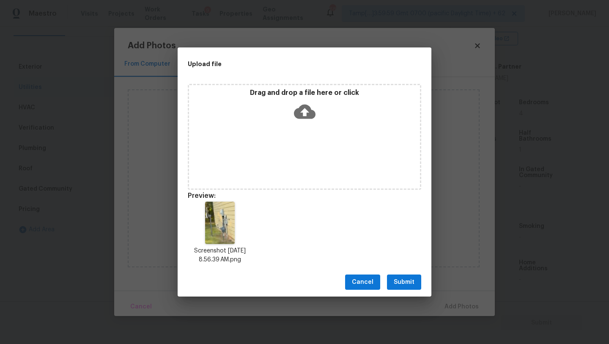
click at [398, 277] on span "Submit" at bounding box center [404, 282] width 21 height 11
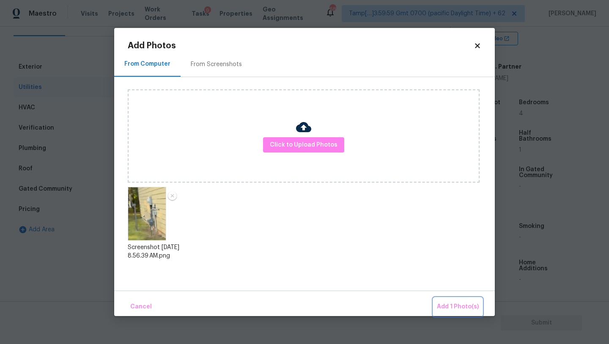
click at [453, 308] on span "Add 1 Photo(s)" at bounding box center [458, 306] width 42 height 11
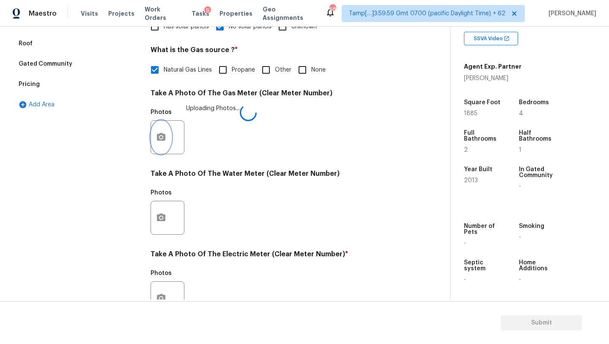
scroll to position [272, 0]
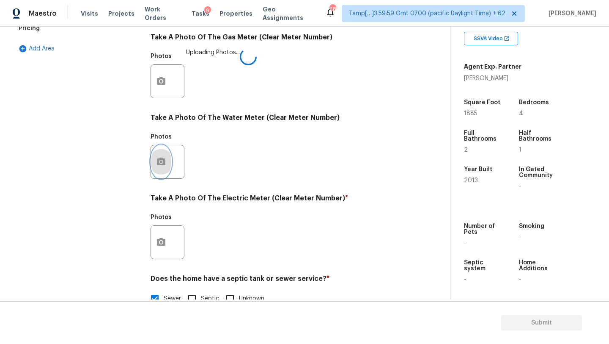
click at [164, 163] on icon "button" at bounding box center [161, 161] width 8 height 8
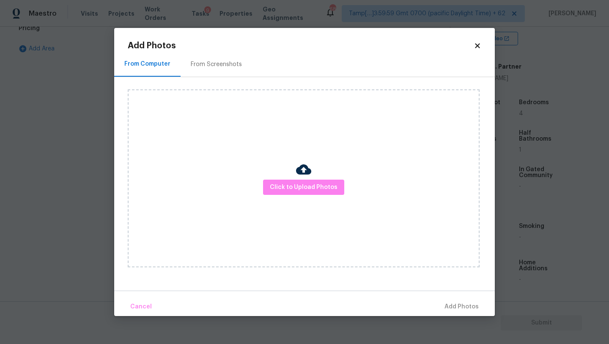
click at [234, 70] on div "From Screenshots" at bounding box center [217, 64] width 72 height 25
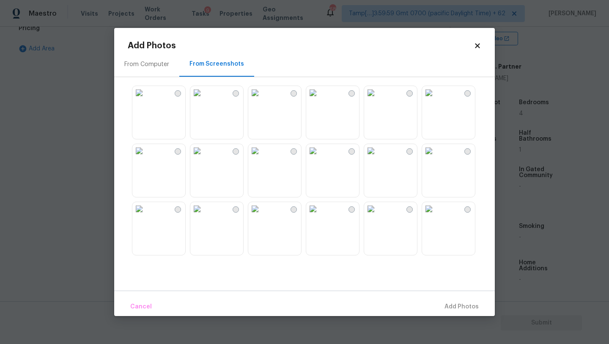
click at [262, 157] on img at bounding box center [255, 151] width 14 height 14
click at [456, 310] on span "Add 1 Photo(s)" at bounding box center [458, 306] width 42 height 11
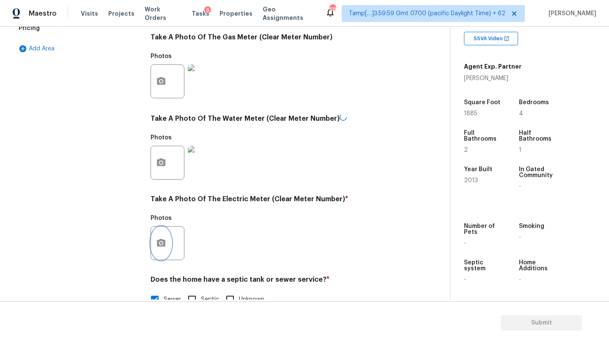
click at [157, 250] on button "button" at bounding box center [161, 242] width 20 height 33
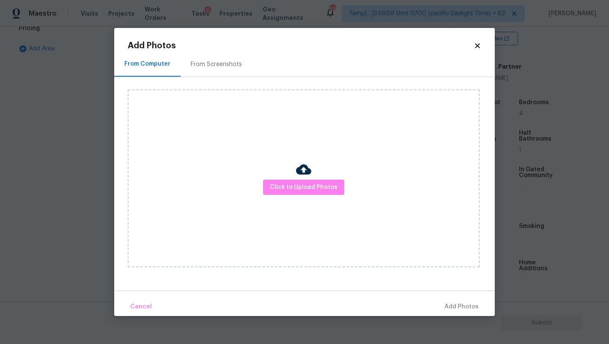
click at [197, 69] on div "From Screenshots" at bounding box center [217, 64] width 72 height 25
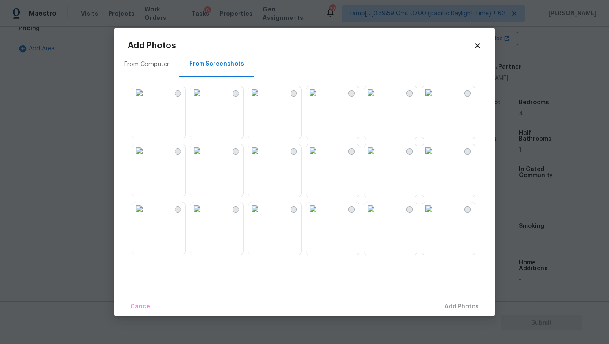
click at [262, 157] on img at bounding box center [255, 151] width 14 height 14
click at [468, 305] on span "Add 1 Photo(s)" at bounding box center [458, 306] width 42 height 11
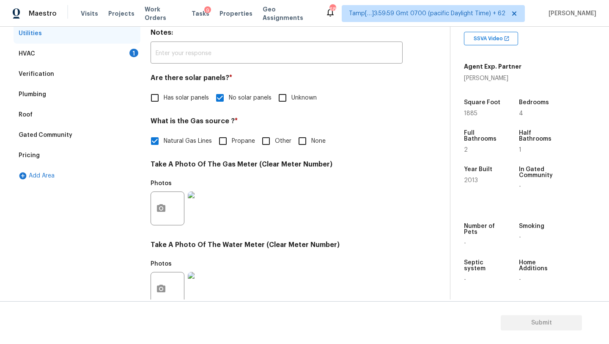
scroll to position [105, 0]
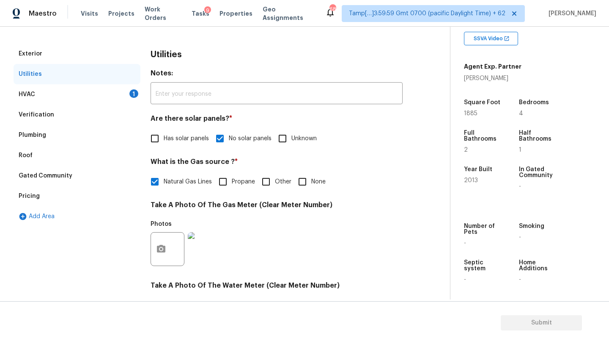
click at [50, 95] on div "HVAC 1" at bounding box center [77, 94] width 127 height 20
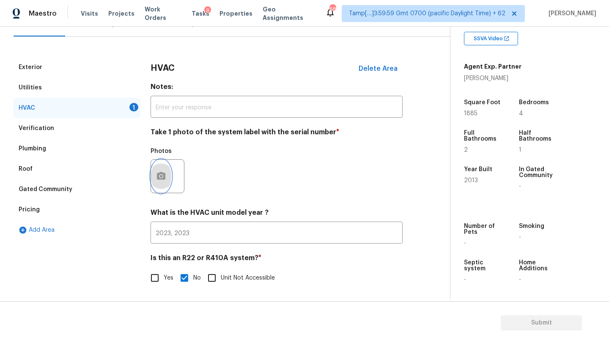
click at [164, 181] on button "button" at bounding box center [161, 176] width 20 height 33
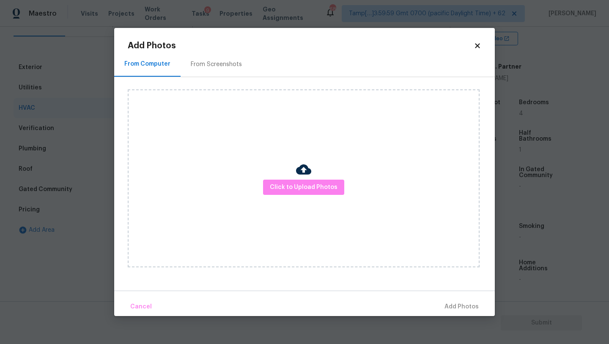
click at [227, 56] on div "From Screenshots" at bounding box center [217, 64] width 72 height 25
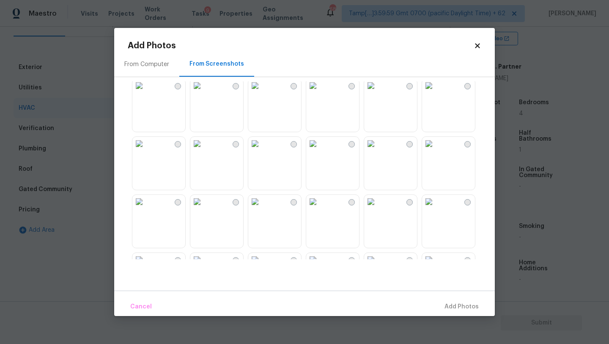
scroll to position [221, 0]
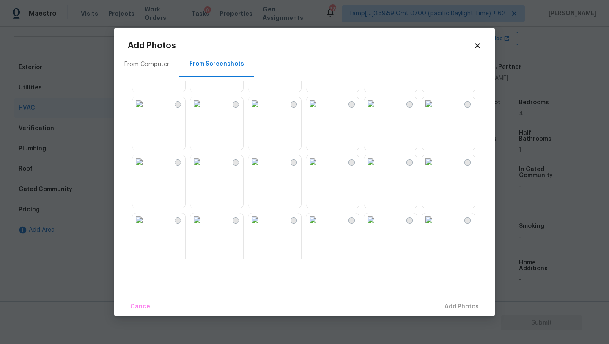
click at [262, 213] on img at bounding box center [255, 220] width 14 height 14
click at [262, 168] on img at bounding box center [255, 162] width 14 height 14
click at [262, 226] on img at bounding box center [255, 220] width 14 height 14
click at [445, 302] on span "Add 1 Photo(s)" at bounding box center [458, 306] width 42 height 11
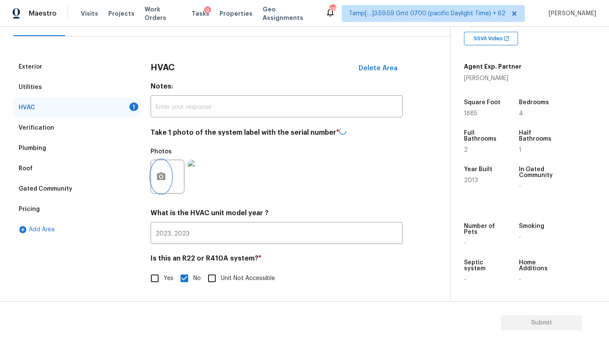
scroll to position [0, 0]
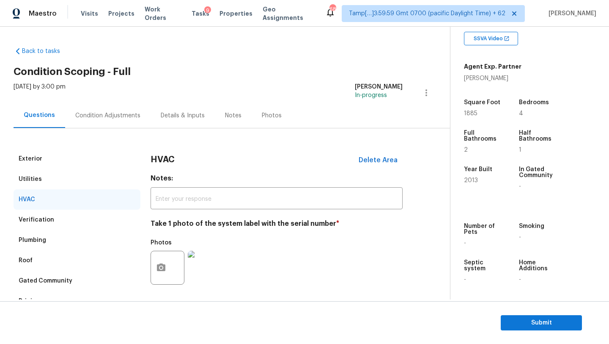
click at [104, 119] on div "Condition Adjustments" at bounding box center [107, 115] width 85 height 25
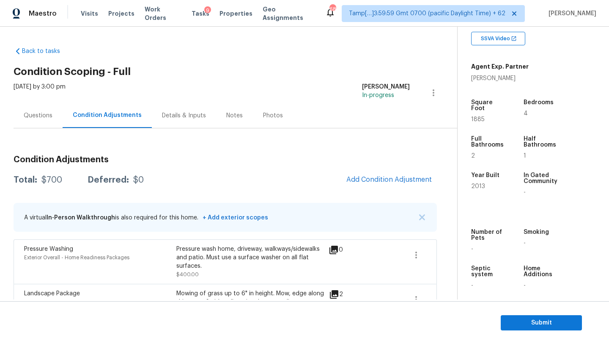
click at [38, 122] on div "Questions" at bounding box center [38, 115] width 49 height 25
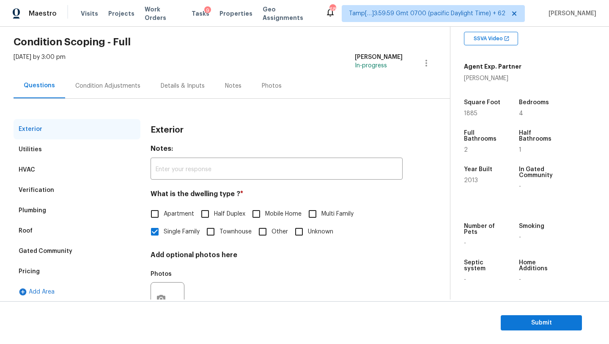
scroll to position [61, 0]
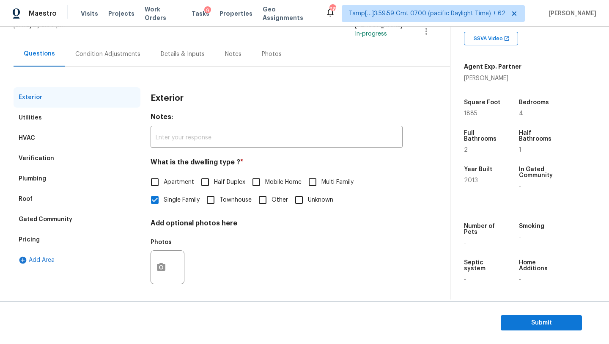
click at [38, 242] on div "Pricing" at bounding box center [29, 239] width 21 height 8
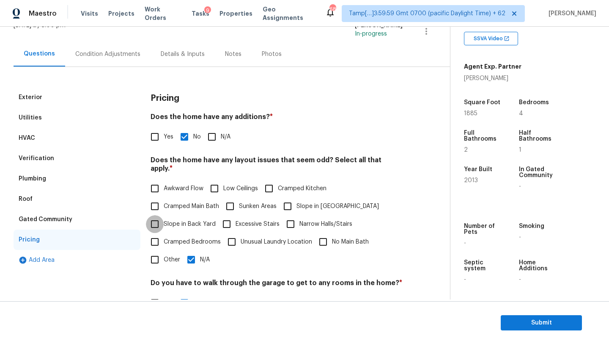
click at [158, 217] on input "Slope in Back Yard" at bounding box center [155, 224] width 18 height 18
checkbox input "true"
click at [191, 255] on input "N/A" at bounding box center [191, 259] width 18 height 18
checkbox input "false"
click at [95, 64] on div "Condition Adjustments" at bounding box center [107, 53] width 85 height 25
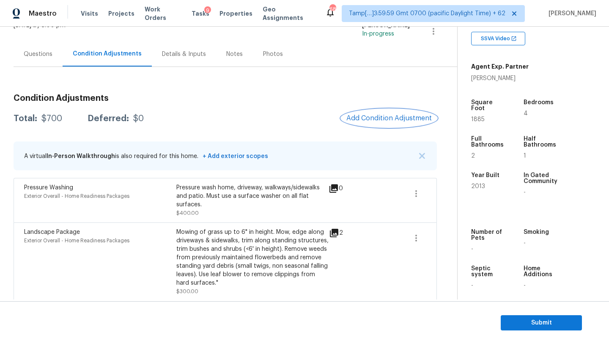
click at [374, 116] on span "Add Condition Adjustment" at bounding box center [389, 118] width 85 height 8
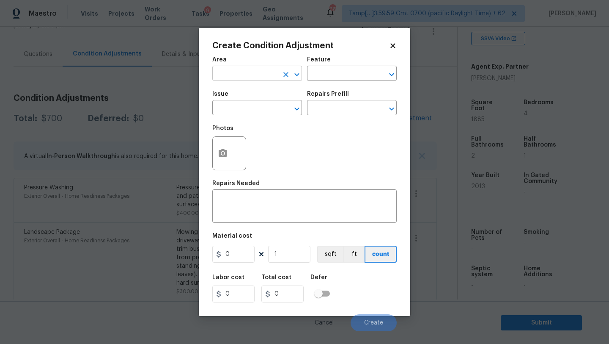
click at [247, 74] on input "text" at bounding box center [245, 74] width 66 height 13
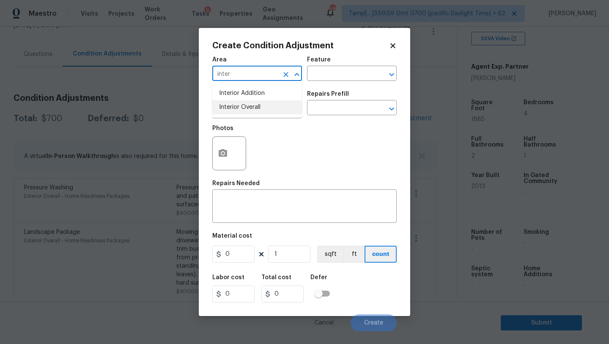
click at [258, 112] on li "Interior Overall" at bounding box center [257, 107] width 90 height 14
type input "Interior Overall"
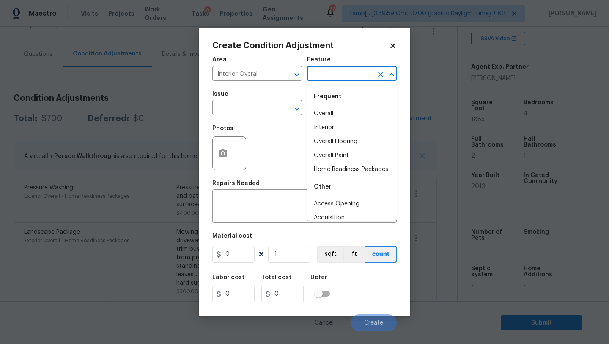
click at [325, 73] on input "text" at bounding box center [340, 74] width 66 height 13
click at [325, 144] on li "Overall Flooring" at bounding box center [352, 142] width 90 height 14
type input "Overall Flooring"
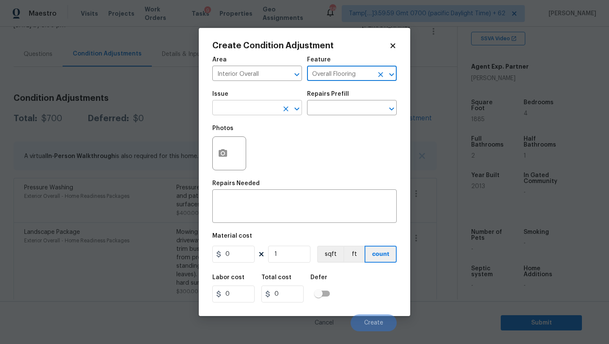
click at [267, 113] on input "text" at bounding box center [245, 108] width 66 height 13
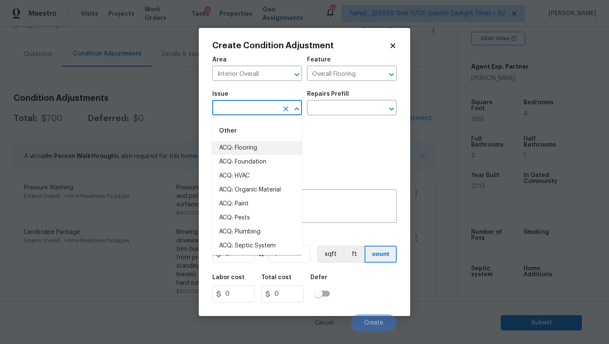
click at [253, 144] on li "ACQ: Flooring" at bounding box center [257, 148] width 90 height 14
type input "ACQ: Flooring"
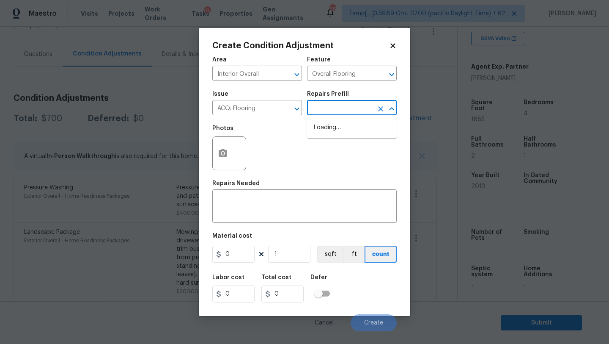
click at [347, 107] on input "text" at bounding box center [340, 108] width 66 height 13
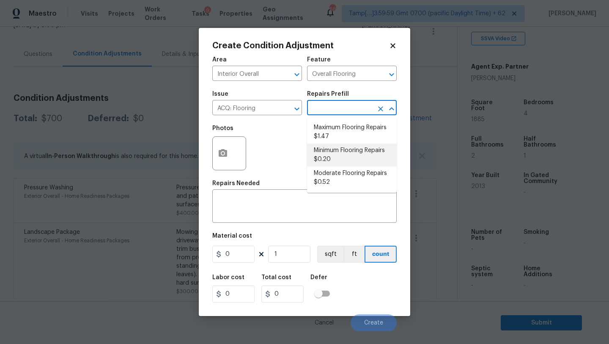
click at [325, 163] on li "Minimum Flooring Repairs $0.20" at bounding box center [352, 154] width 90 height 23
type input "Acquisition"
type textarea "Acquisition Scope: Minimum flooring repairs"
type input "0.2"
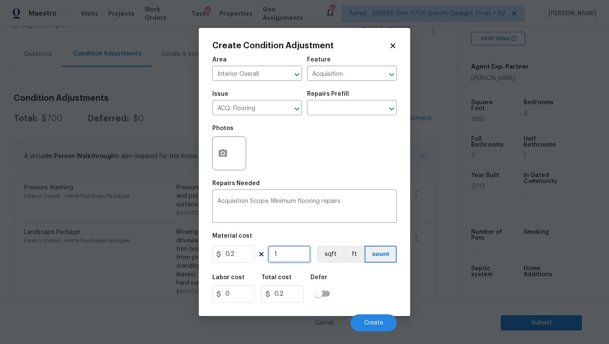
click at [290, 256] on input "1" at bounding box center [289, 253] width 42 height 17
type input "18"
type input "3.6"
type input "188"
type input "37.6"
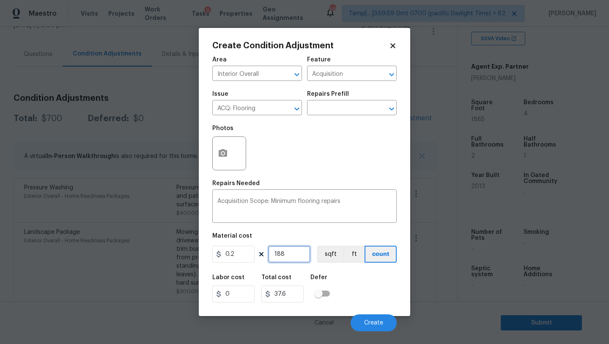
type input "1885"
type input "377"
type input "1885"
click at [364, 325] on button "Create" at bounding box center [374, 322] width 46 height 17
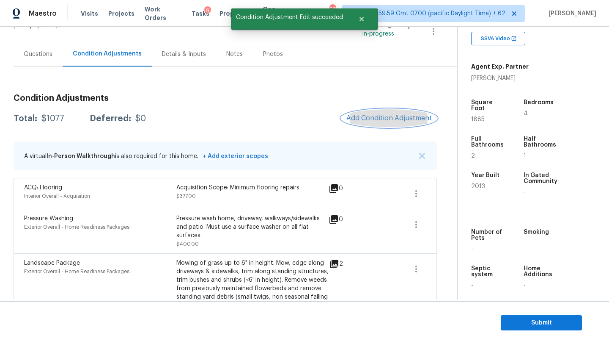
click at [358, 120] on span "Add Condition Adjustment" at bounding box center [389, 118] width 85 height 8
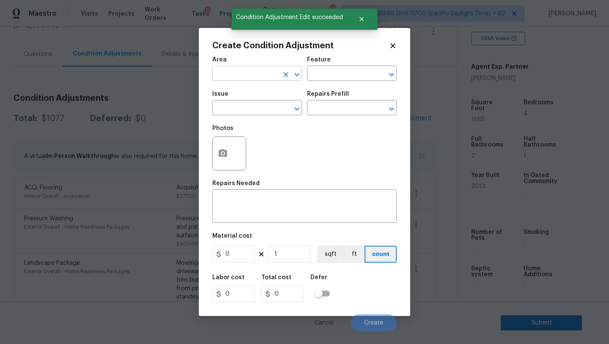
click at [257, 81] on input "text" at bounding box center [245, 74] width 66 height 13
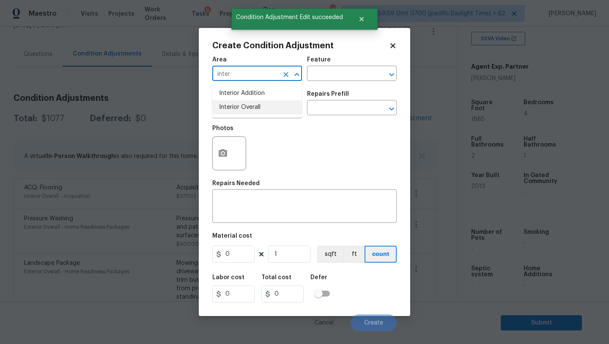
click at [262, 106] on li "Interior Overall" at bounding box center [257, 107] width 90 height 14
type input "Interior Overall"
click at [325, 78] on input "text" at bounding box center [340, 74] width 66 height 13
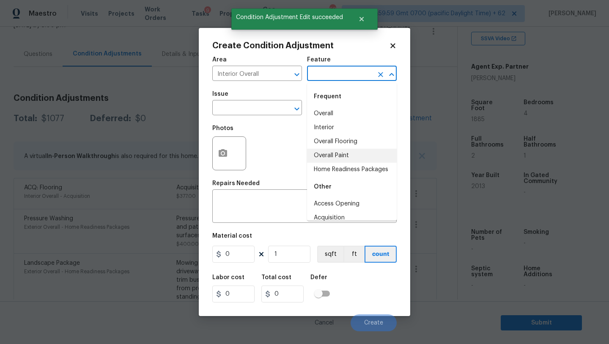
click at [327, 156] on li "Overall Paint" at bounding box center [352, 156] width 90 height 14
type input "Overall Paint"
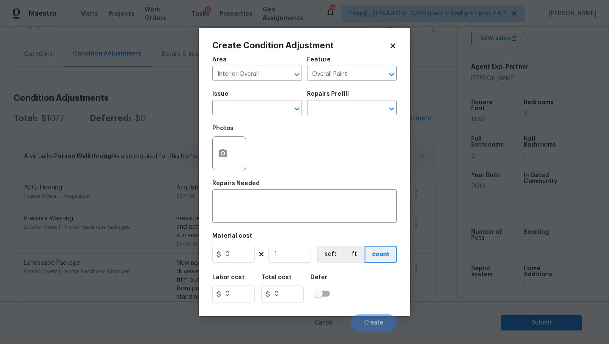
click at [254, 101] on div "Issue" at bounding box center [257, 96] width 90 height 11
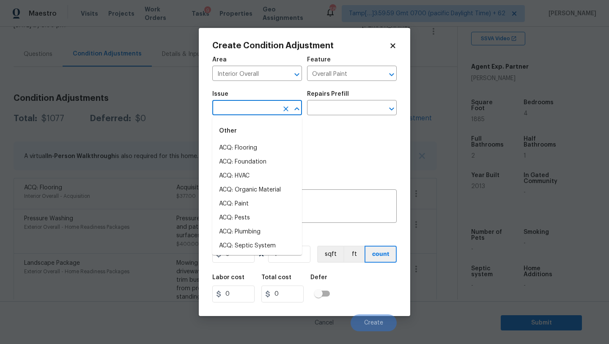
click at [254, 110] on input "text" at bounding box center [245, 108] width 66 height 13
click at [254, 205] on li "ACQ: Paint" at bounding box center [257, 204] width 90 height 14
type input "ACQ: Paint"
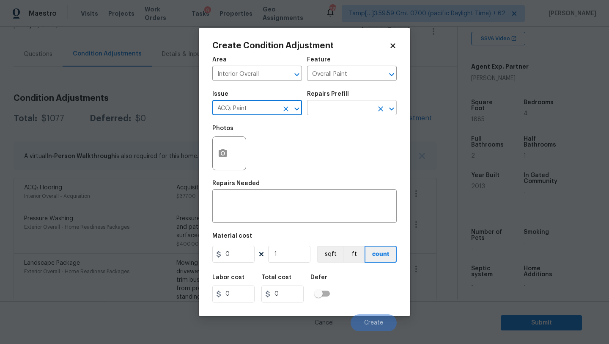
click at [345, 108] on input "text" at bounding box center [340, 108] width 66 height 13
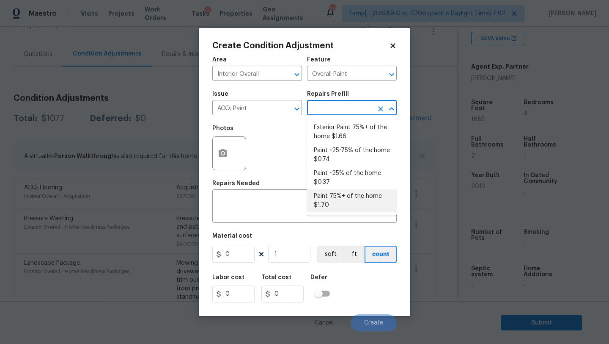
click at [335, 201] on li "Paint 75%+ of the home $1.70" at bounding box center [352, 200] width 90 height 23
type input "Acquisition"
type textarea "Acquisition Scope: 75%+ of the home will likely require interior paint"
type input "1.7"
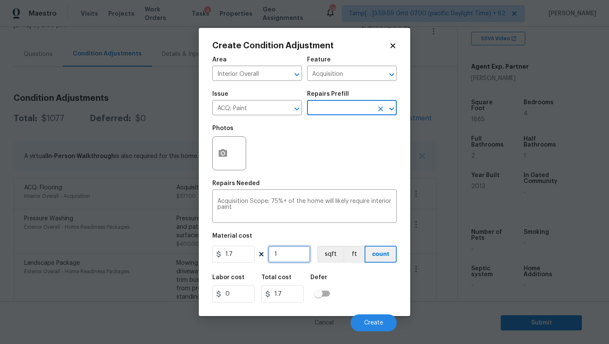
click at [286, 259] on input "1" at bounding box center [289, 253] width 42 height 17
type input "18"
type input "30.6"
type input "188"
type input "319.6"
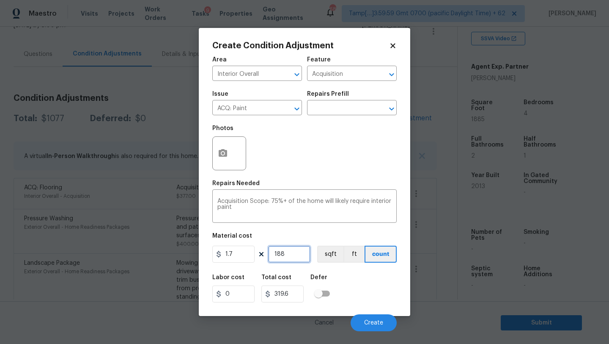
type input "1885"
type input "3204.5"
type input "1885"
click at [220, 146] on button "button" at bounding box center [223, 153] width 20 height 33
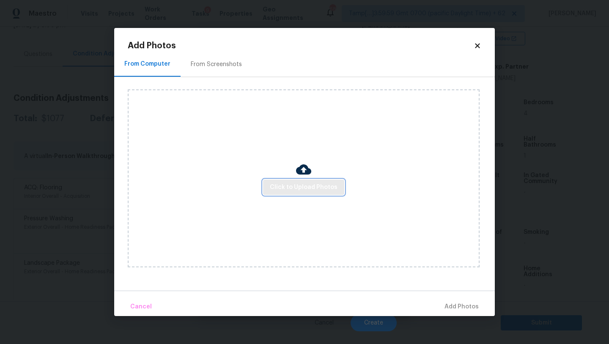
click at [295, 190] on span "Click to Upload Photos" at bounding box center [304, 187] width 68 height 11
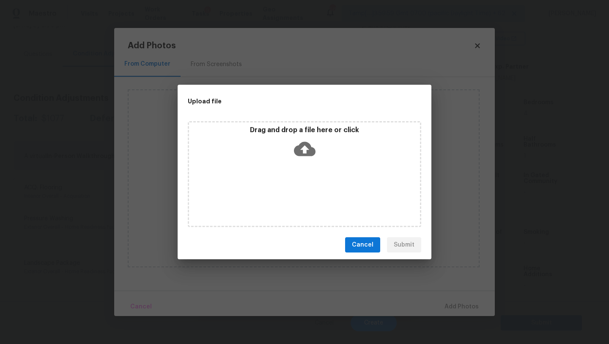
click at [297, 163] on div "Drag and drop a file here or click" at bounding box center [305, 174] width 234 height 106
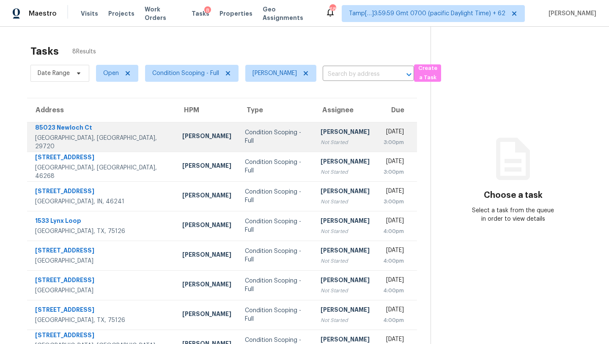
click at [245, 140] on div "Condition Scoping - Full" at bounding box center [276, 136] width 62 height 17
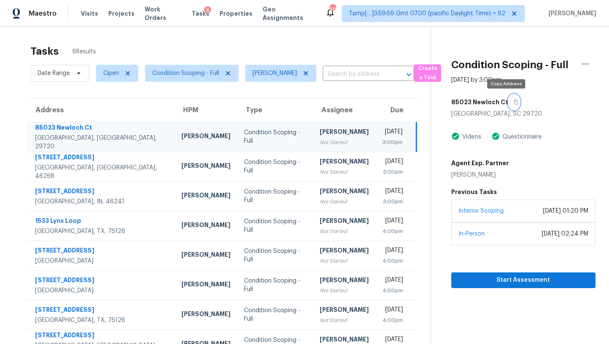
click at [509, 102] on button "button" at bounding box center [514, 101] width 11 height 15
click at [244, 136] on div "Condition Scoping - Full" at bounding box center [275, 136] width 62 height 17
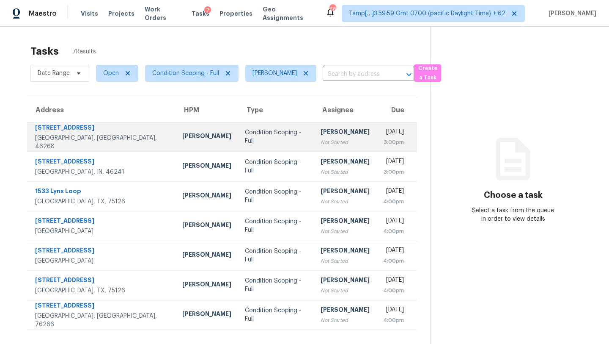
click at [314, 150] on td "[PERSON_NAME] Not Started" at bounding box center [345, 137] width 63 height 30
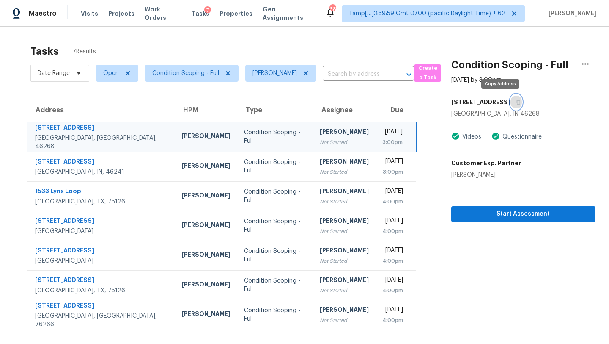
click at [511, 107] on button "button" at bounding box center [516, 101] width 11 height 15
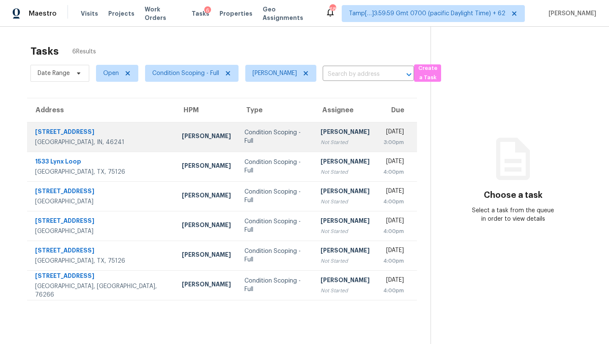
click at [383, 146] on div "3:00pm" at bounding box center [393, 142] width 21 height 8
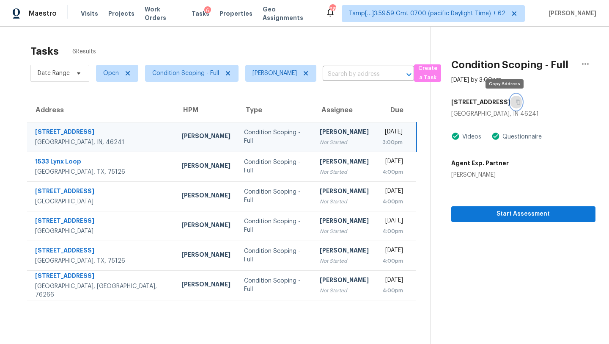
click at [516, 104] on icon "button" at bounding box center [518, 101] width 5 height 5
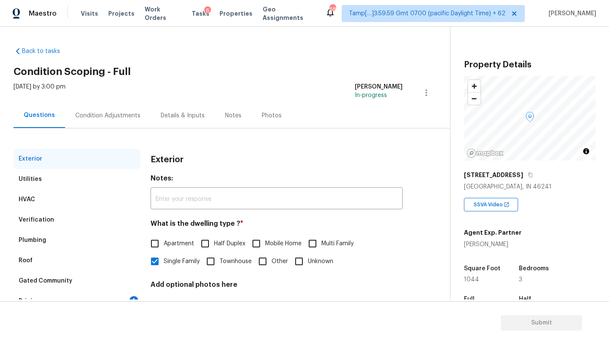
click at [68, 184] on div "Utilities" at bounding box center [77, 179] width 127 height 20
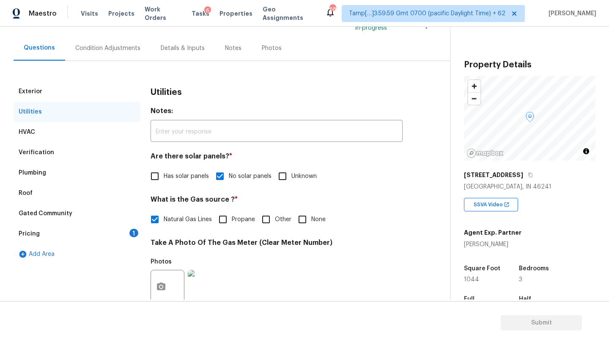
scroll to position [222, 0]
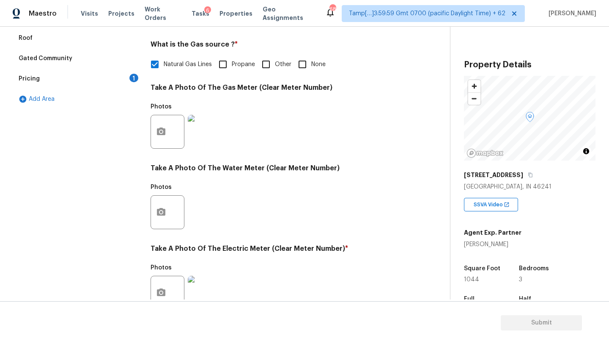
click at [119, 82] on div "Pricing 1" at bounding box center [77, 79] width 127 height 20
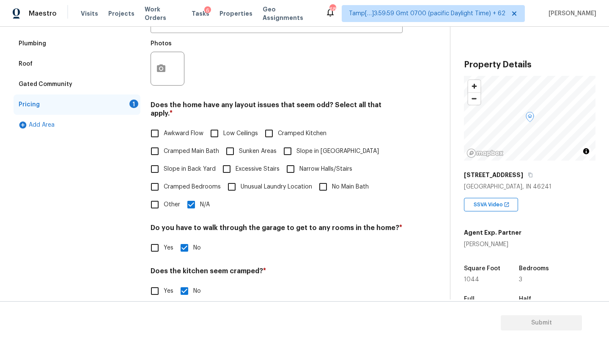
scroll to position [175, 0]
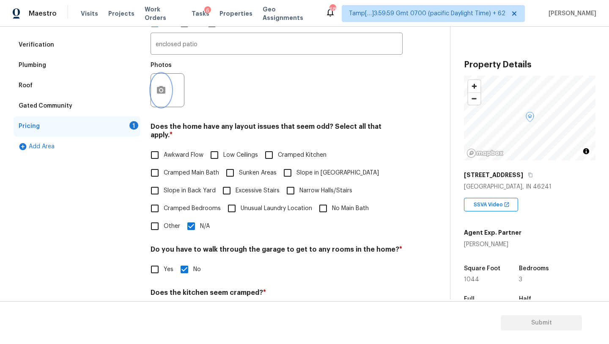
click at [162, 78] on button "button" at bounding box center [161, 90] width 20 height 33
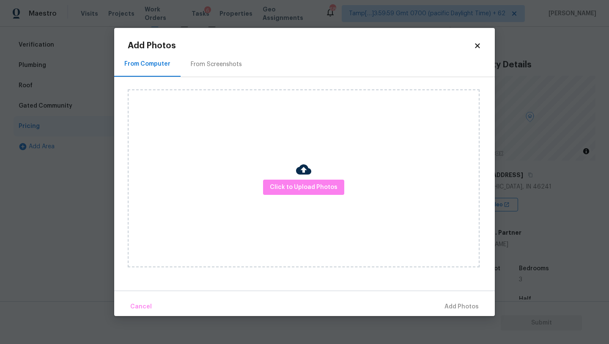
click at [219, 61] on div "From Screenshots" at bounding box center [216, 64] width 51 height 8
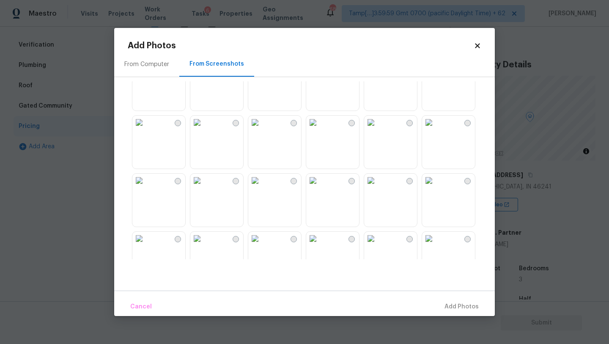
scroll to position [808, 0]
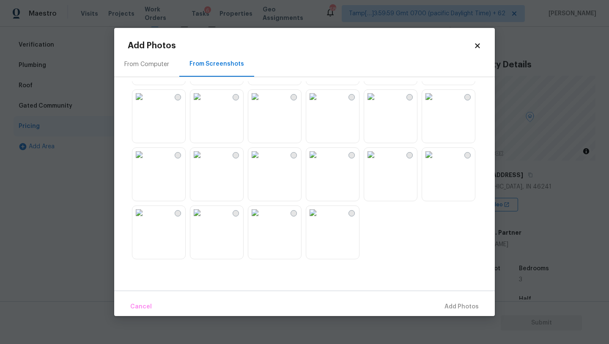
click at [436, 161] on img at bounding box center [429, 155] width 14 height 14
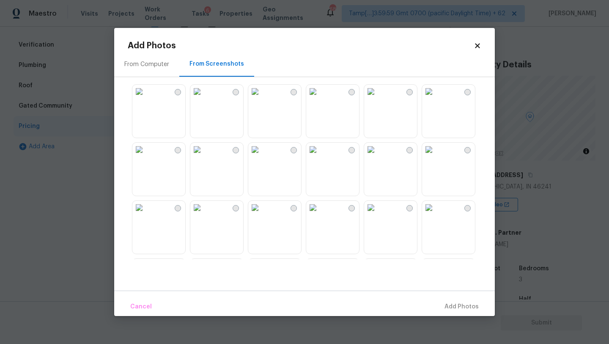
scroll to position [349, 0]
click at [320, 156] on img at bounding box center [313, 149] width 14 height 14
click at [464, 300] on button "Add 1 Photo(s)" at bounding box center [458, 306] width 49 height 18
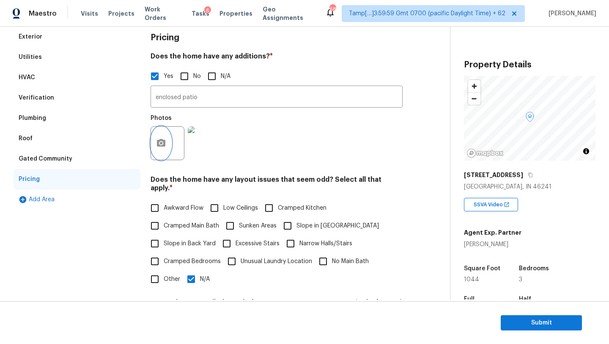
scroll to position [39, 0]
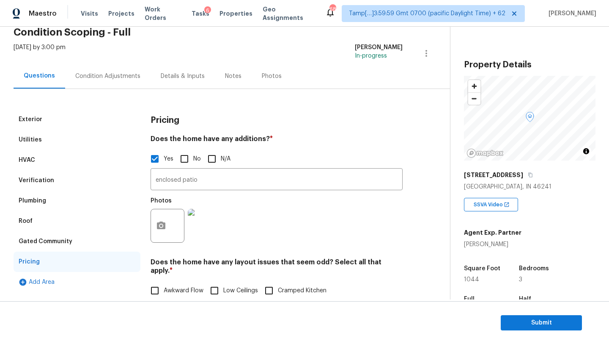
click at [104, 73] on div "Condition Adjustments" at bounding box center [107, 76] width 65 height 8
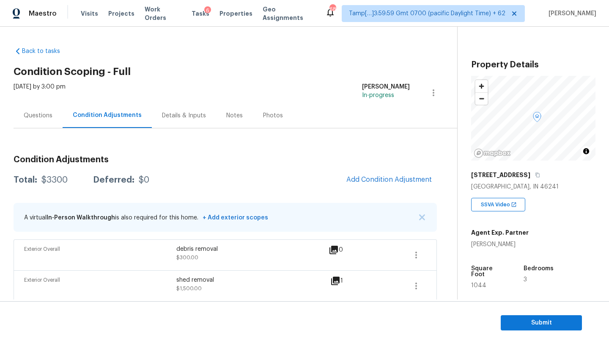
click at [382, 189] on span "Add Condition Adjustment" at bounding box center [389, 180] width 96 height 19
click at [379, 184] on button "Add Condition Adjustment" at bounding box center [389, 180] width 96 height 18
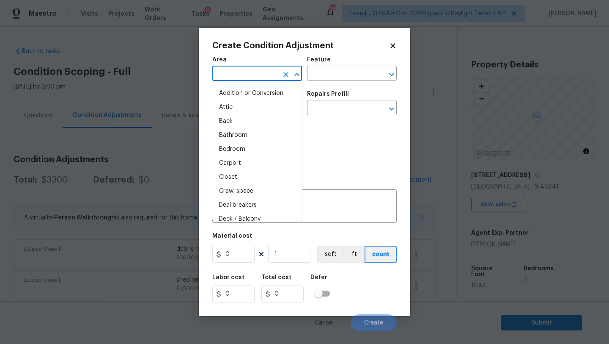
click at [254, 74] on input "text" at bounding box center [245, 74] width 66 height 13
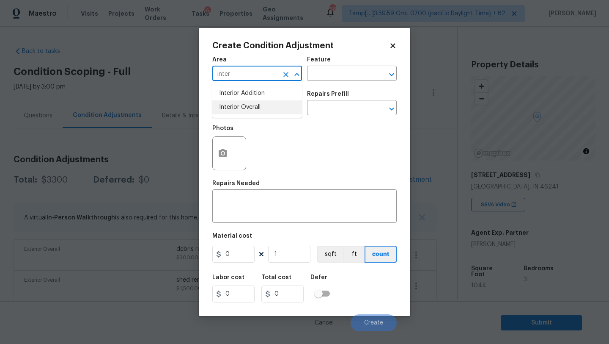
click at [264, 107] on li "Interior Overall" at bounding box center [257, 107] width 90 height 14
type input "Interior Overall"
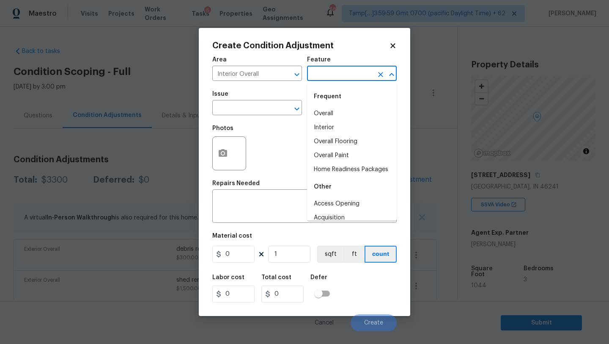
click at [352, 74] on input "text" at bounding box center [340, 74] width 66 height 13
click at [351, 141] on li "Overall Flooring" at bounding box center [352, 142] width 90 height 14
type input "Overall Flooring"
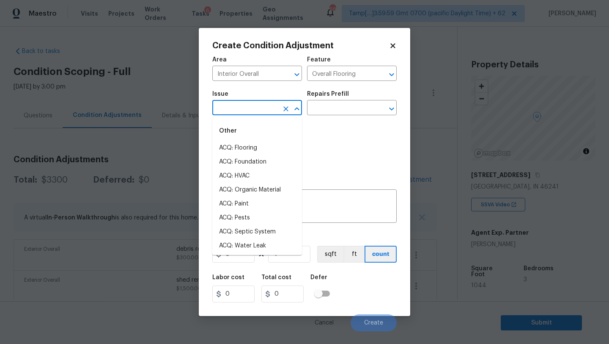
click at [248, 104] on input "text" at bounding box center [245, 108] width 66 height 13
click at [248, 149] on li "ACQ: Flooring" at bounding box center [257, 148] width 90 height 14
type input "ACQ: Flooring"
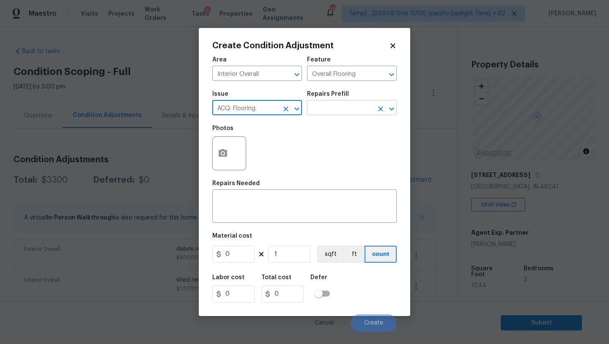
click at [328, 111] on input "text" at bounding box center [340, 108] width 66 height 13
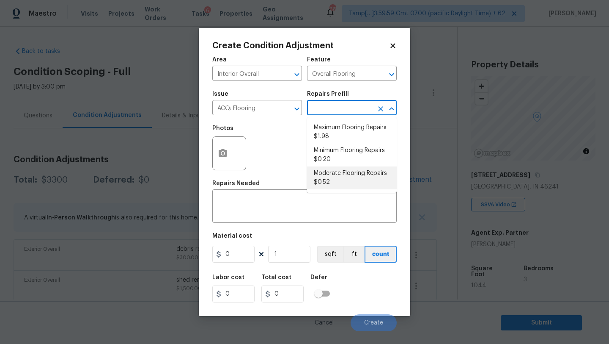
click at [331, 180] on li "Moderate Flooring Repairs $0.52" at bounding box center [352, 177] width 90 height 23
type input "Acquisition"
type textarea "Acquisition Scope: Moderate flooring repairs"
type input "0.52"
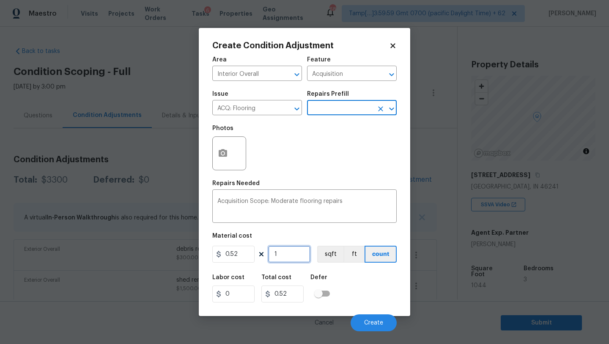
click at [282, 255] on input "1" at bounding box center [289, 253] width 42 height 17
type input "10"
type input "5.2"
type input "104"
type input "54.08"
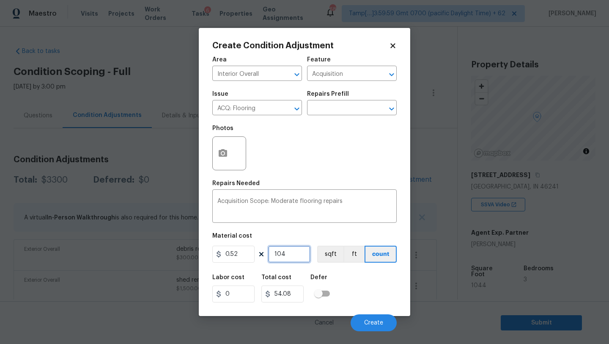
type input "1044"
type input "542.88"
type input "1044"
click at [220, 164] on button "button" at bounding box center [223, 153] width 20 height 33
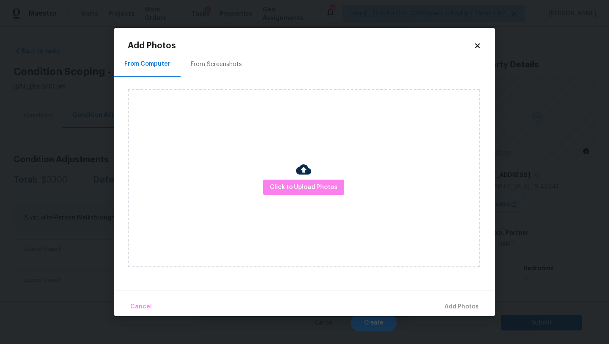
click at [291, 200] on div "Click to Upload Photos" at bounding box center [304, 178] width 352 height 178
click at [291, 186] on span "Click to Upload Photos" at bounding box center [304, 187] width 68 height 11
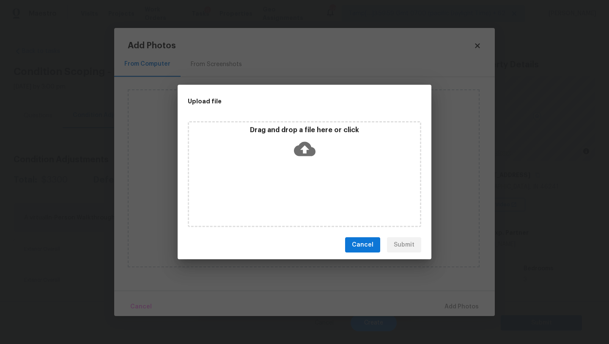
click at [301, 157] on icon at bounding box center [305, 149] width 22 height 22
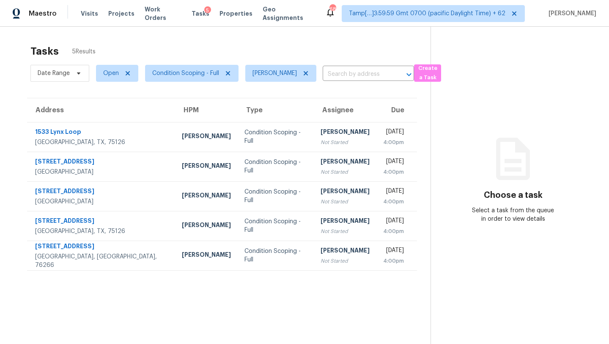
scroll to position [27, 0]
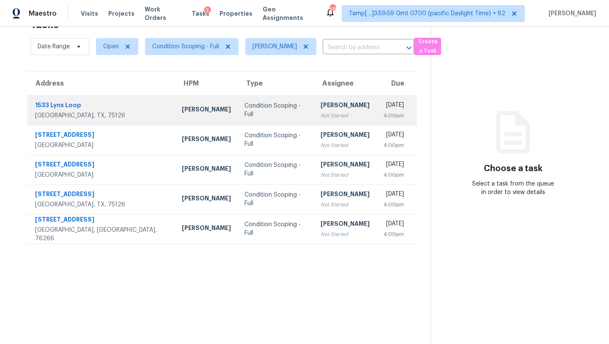
click at [278, 117] on td "Condition Scoping - Full" at bounding box center [276, 110] width 76 height 30
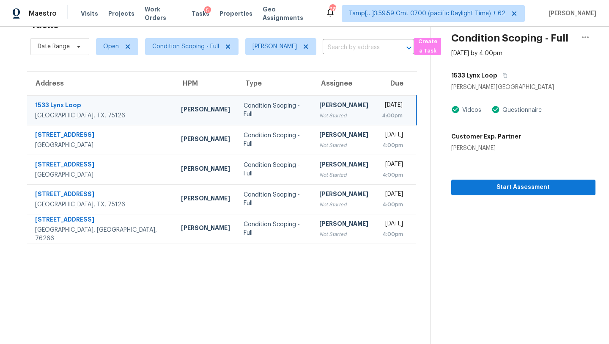
click at [278, 117] on td "Condition Scoping - Full" at bounding box center [275, 110] width 76 height 30
click at [535, 73] on div "1533 Lynx Loop" at bounding box center [523, 75] width 144 height 15
click at [503, 73] on icon "button" at bounding box center [505, 75] width 5 height 5
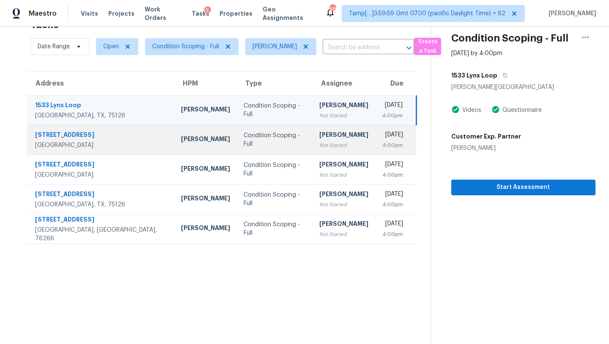
click at [313, 154] on td "Rajesh M Not Started" at bounding box center [344, 140] width 63 height 30
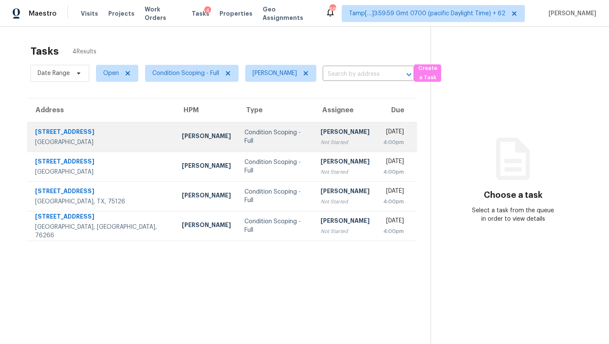
click at [186, 135] on td "[PERSON_NAME]" at bounding box center [206, 137] width 63 height 30
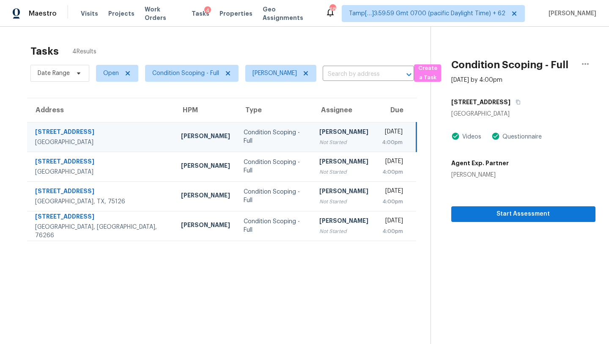
click at [242, 117] on th "Type" at bounding box center [275, 110] width 76 height 24
click at [248, 129] on td "Condition Scoping - Full" at bounding box center [275, 137] width 76 height 30
click at [511, 102] on button "button" at bounding box center [516, 101] width 11 height 15
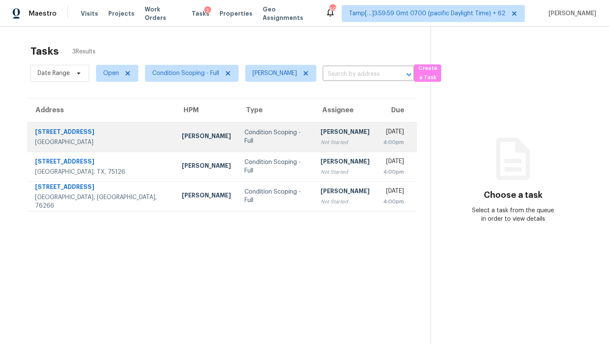
click at [321, 129] on div "[PERSON_NAME]" at bounding box center [345, 132] width 49 height 11
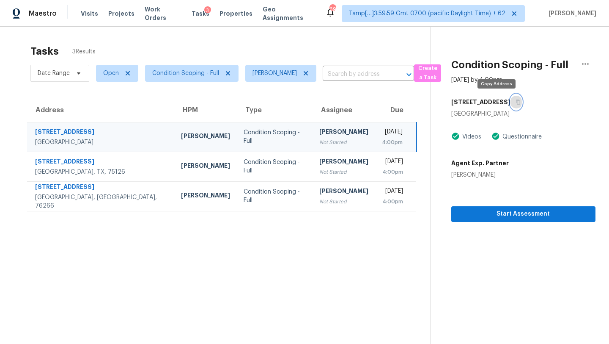
click at [516, 100] on icon "button" at bounding box center [518, 101] width 5 height 5
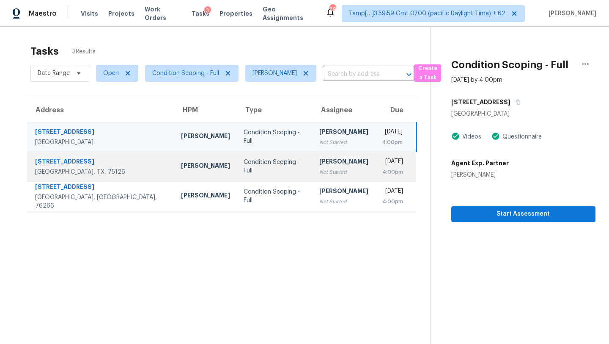
click at [320, 160] on td "[PERSON_NAME] Not Started" at bounding box center [344, 166] width 63 height 30
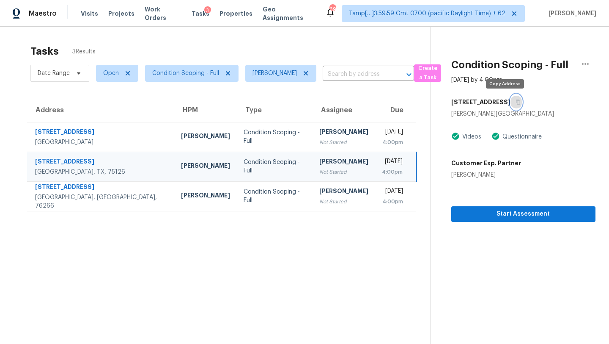
click at [516, 103] on icon "button" at bounding box center [518, 102] width 4 height 5
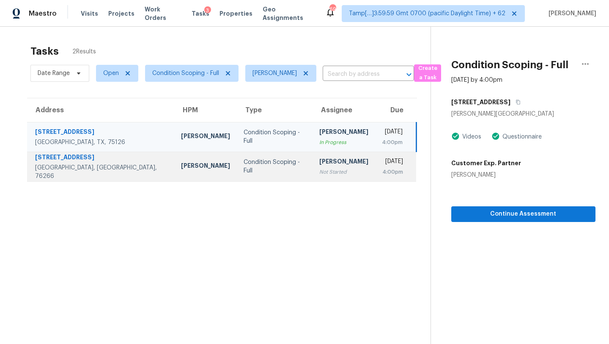
click at [375, 173] on td "[DATE] 4:00pm" at bounding box center [395, 166] width 41 height 30
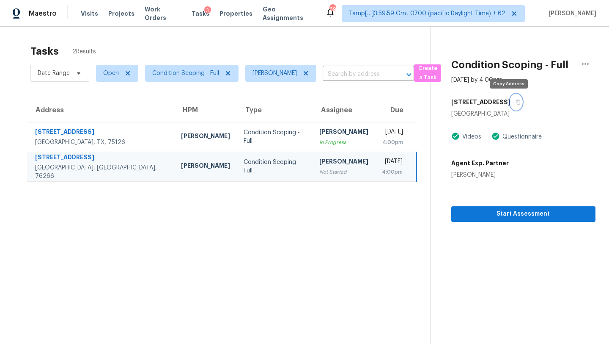
click at [516, 104] on icon "button" at bounding box center [518, 101] width 5 height 5
